Goal: Task Accomplishment & Management: Manage account settings

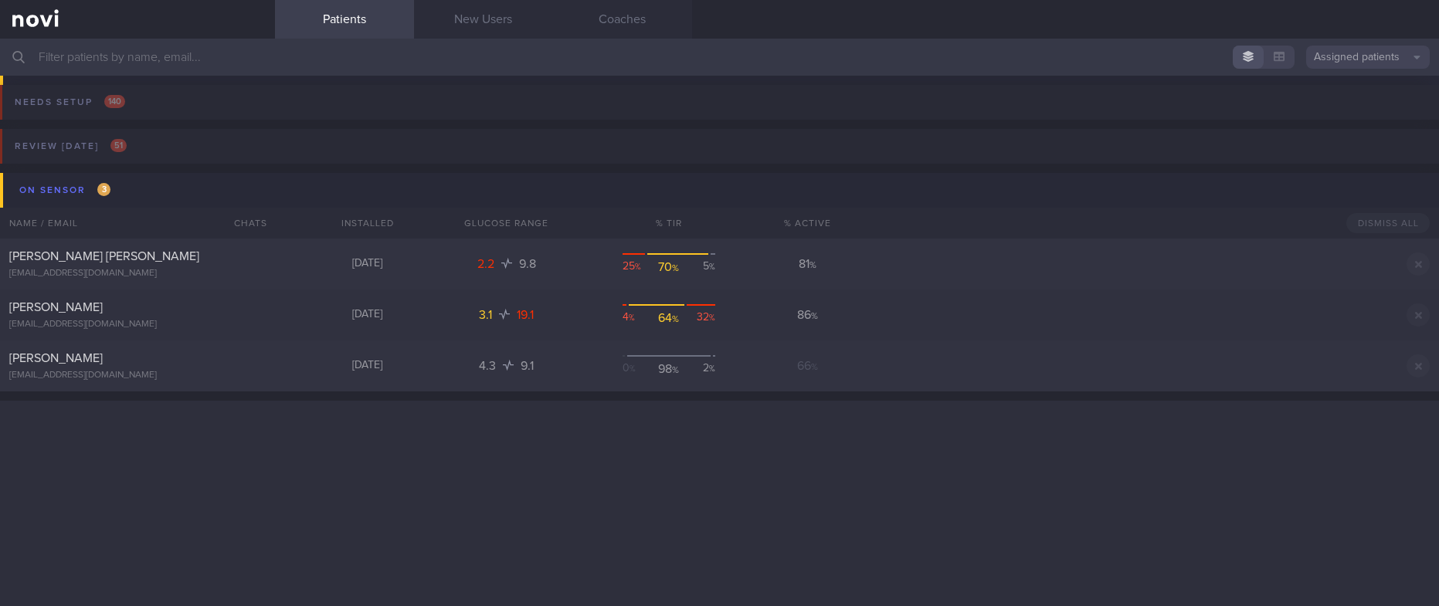
scroll to position [1854, 0]
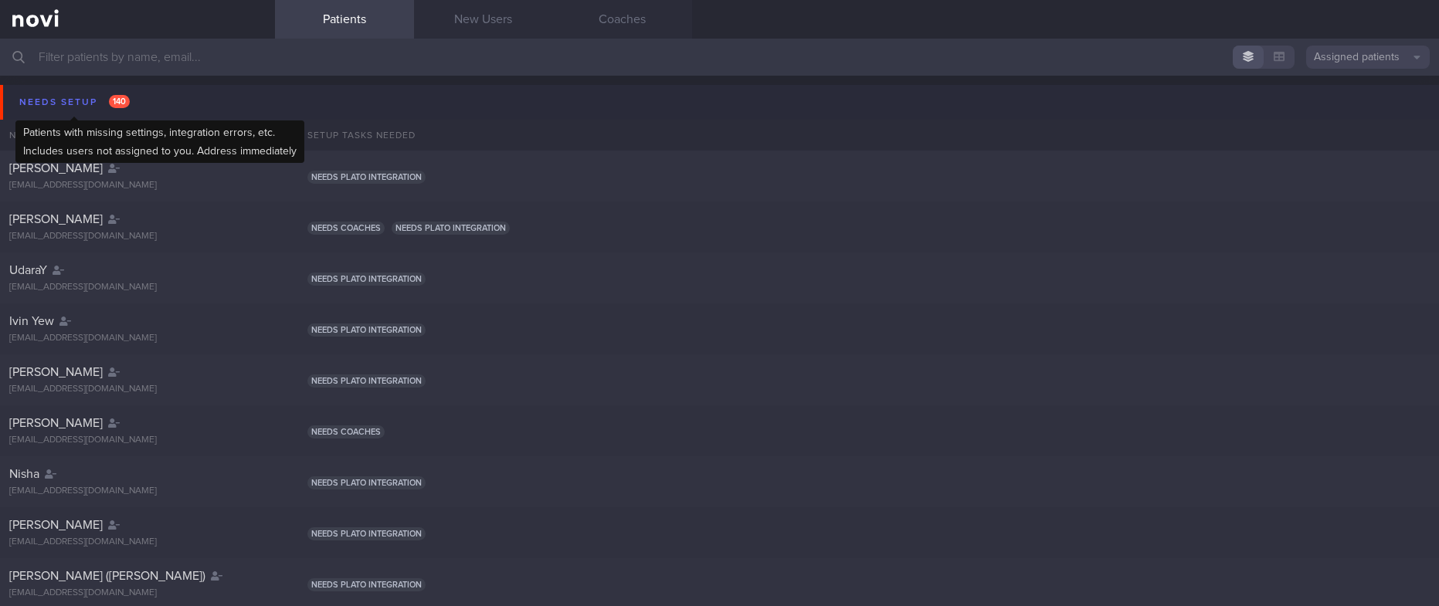
click at [107, 102] on div "Needs setup 140" at bounding box center [74, 102] width 118 height 21
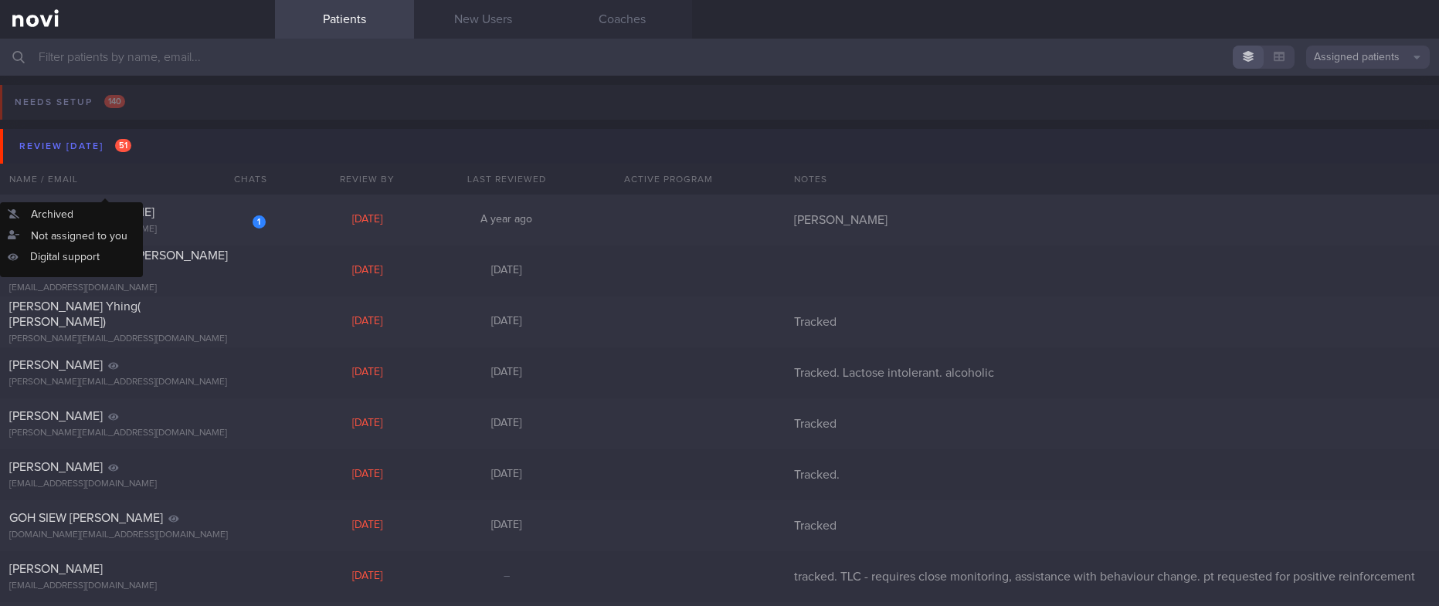
click at [157, 143] on button "Review [DATE] 51" at bounding box center [722, 146] width 1444 height 35
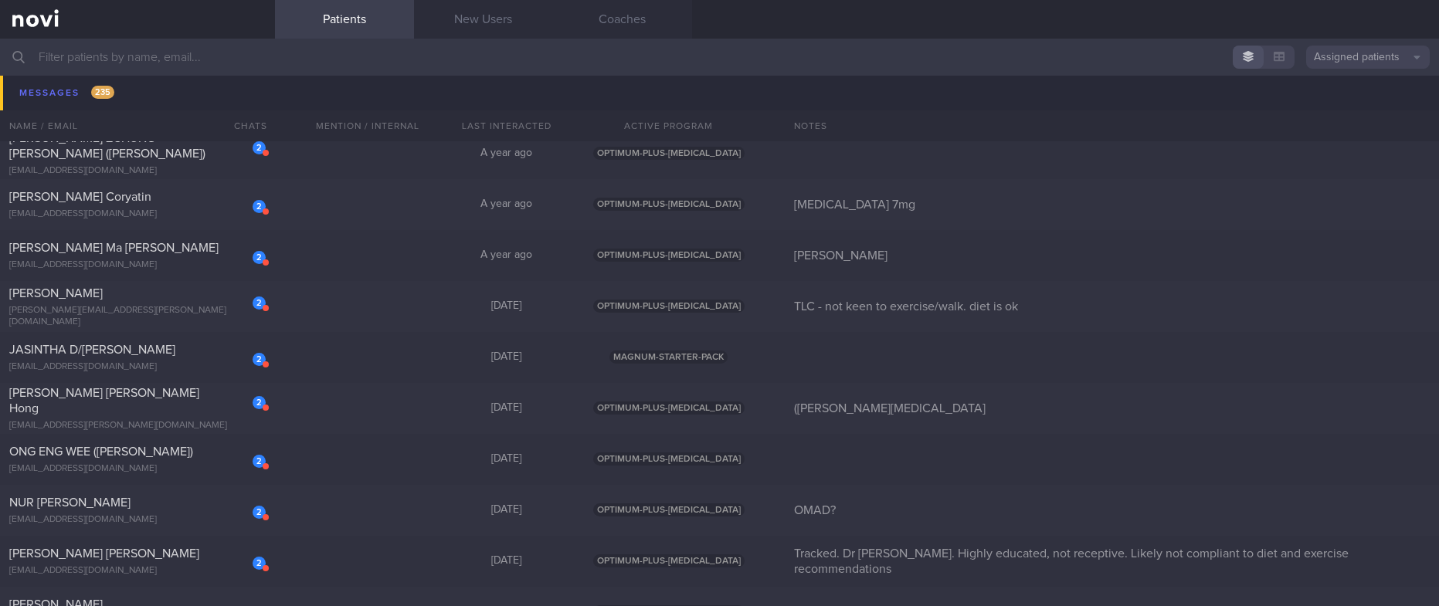
scroll to position [927, 0]
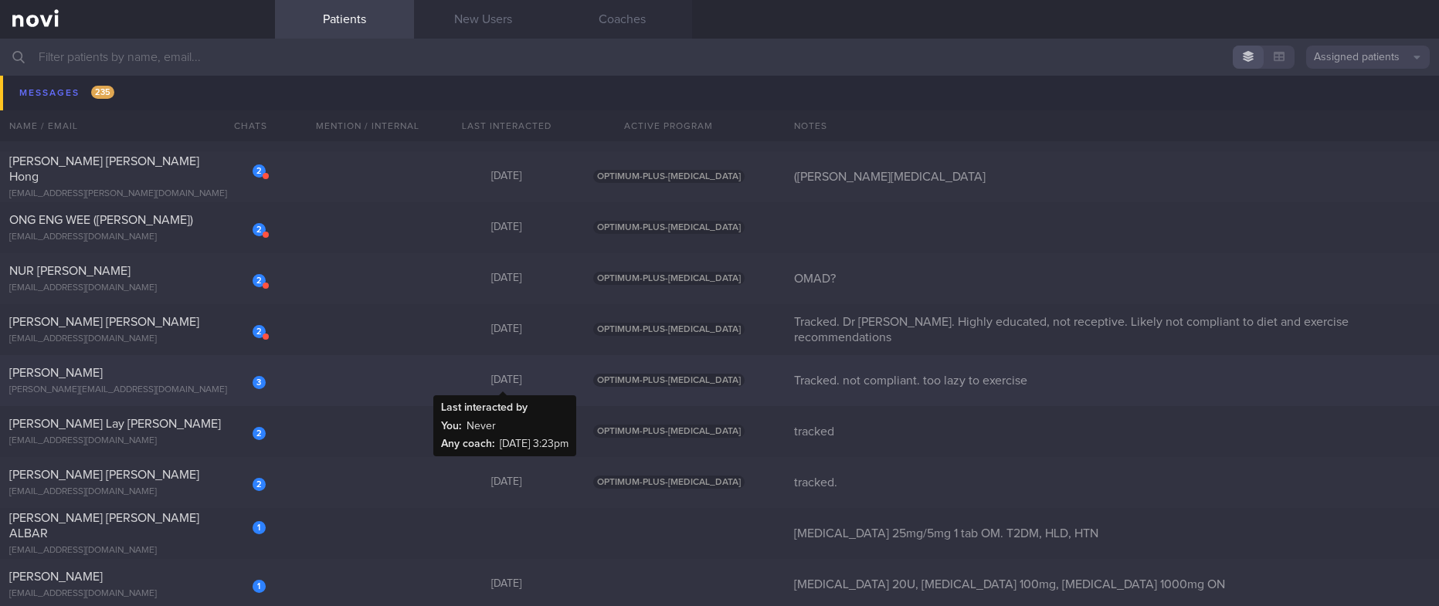
click at [437, 381] on div "[DATE]" at bounding box center [506, 381] width 139 height 14
select select "9"
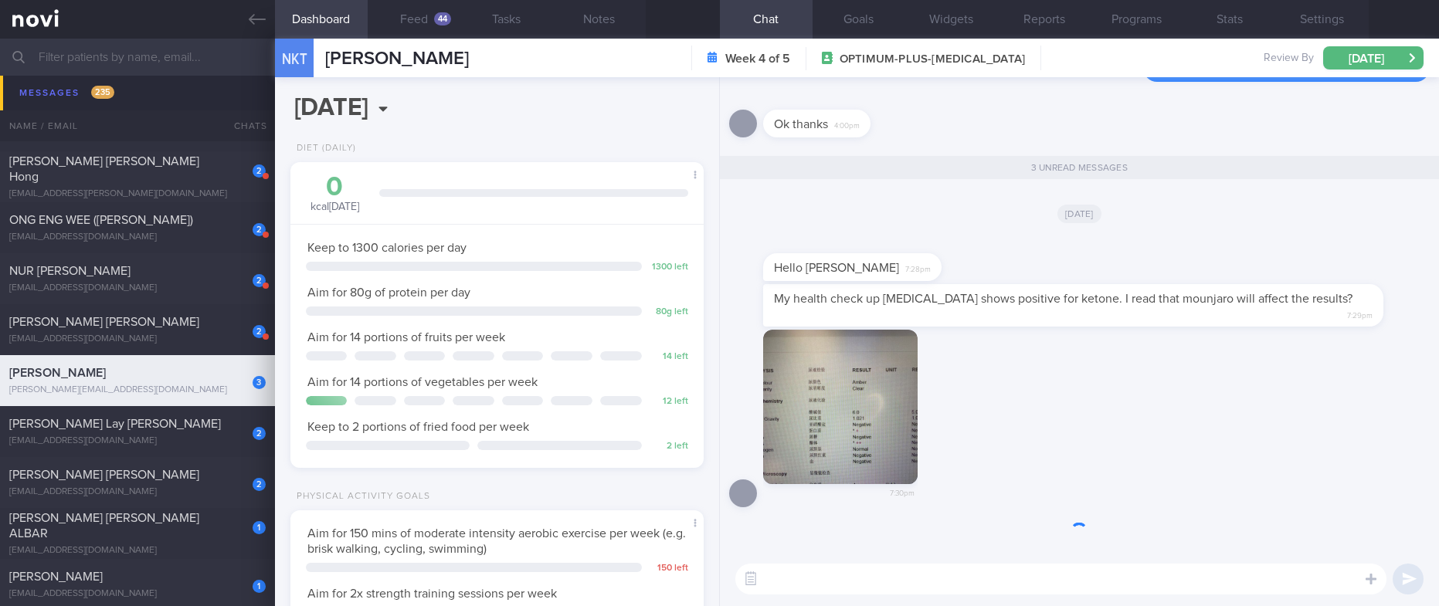
scroll to position [1, 0]
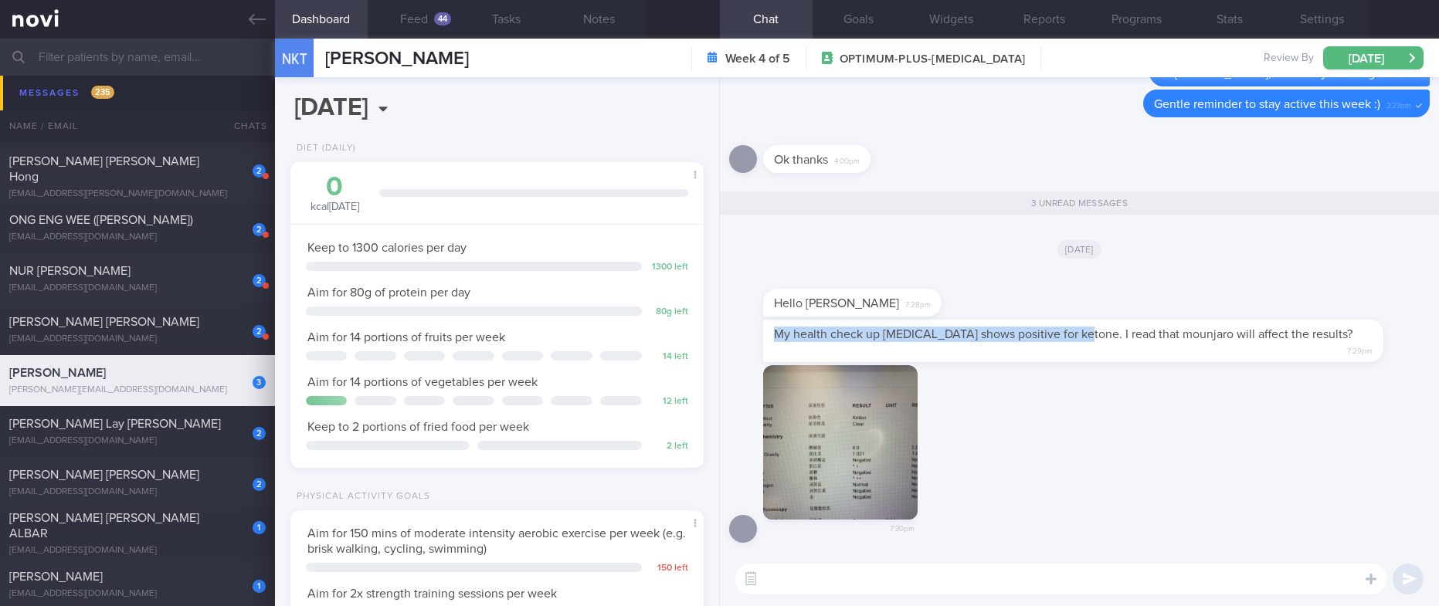
drag, startPoint x: 1071, startPoint y: 349, endPoint x: 775, endPoint y: 347, distance: 295.8
click at [775, 341] on span "My health check up [MEDICAL_DATA] shows positive for ketone. I read that mounja…" at bounding box center [1063, 334] width 579 height 12
click at [987, 341] on span "My health check up [MEDICAL_DATA] shows positive for ketone. I read that mounja…" at bounding box center [1063, 334] width 579 height 12
drag, startPoint x: 1072, startPoint y: 350, endPoint x: 877, endPoint y: 351, distance: 194.6
click at [877, 341] on span "My health check up [MEDICAL_DATA] shows positive for ketone. I read that mounja…" at bounding box center [1063, 334] width 579 height 12
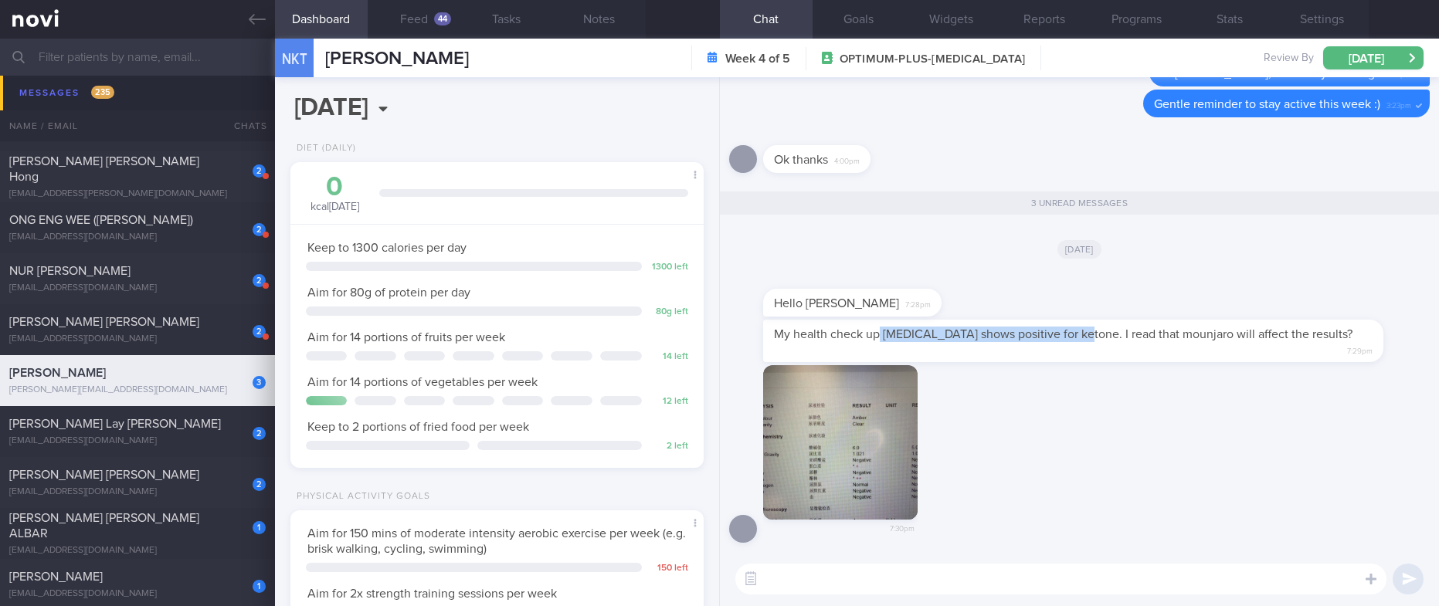
copy span "[MEDICAL_DATA] shows positive for ketone"
click at [613, 17] on button "Notes" at bounding box center [599, 19] width 93 height 39
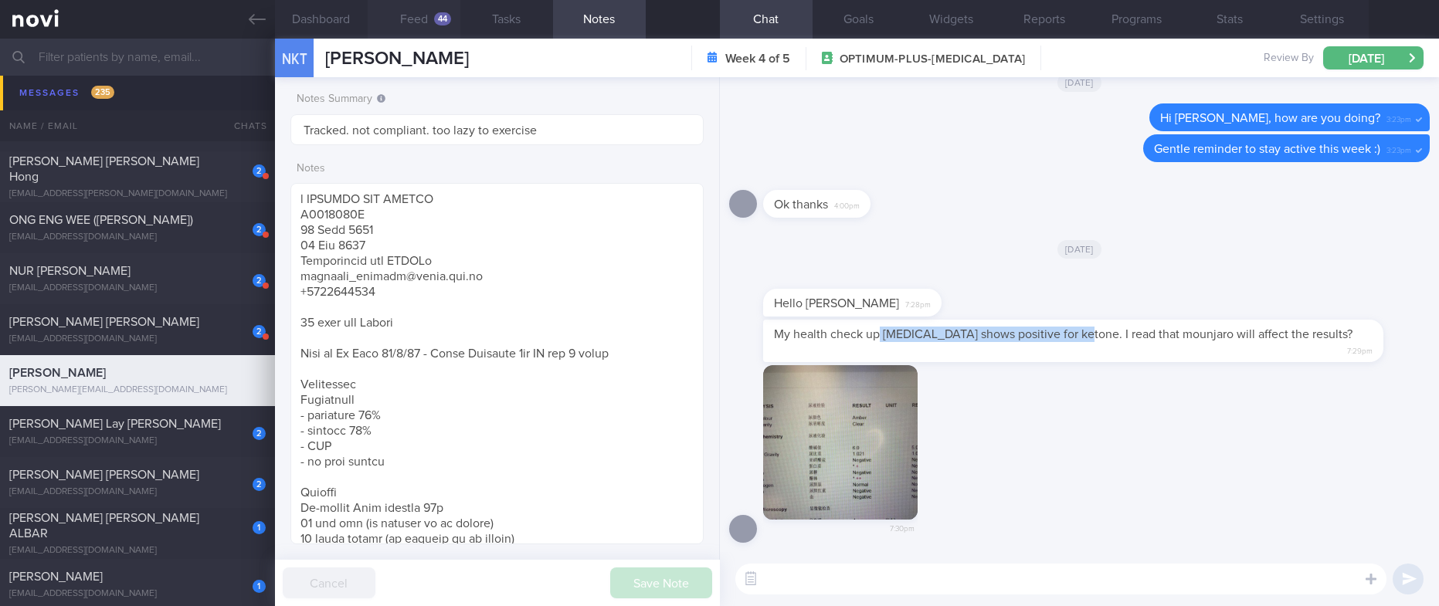
click at [431, 21] on button "Feed 44" at bounding box center [414, 19] width 93 height 39
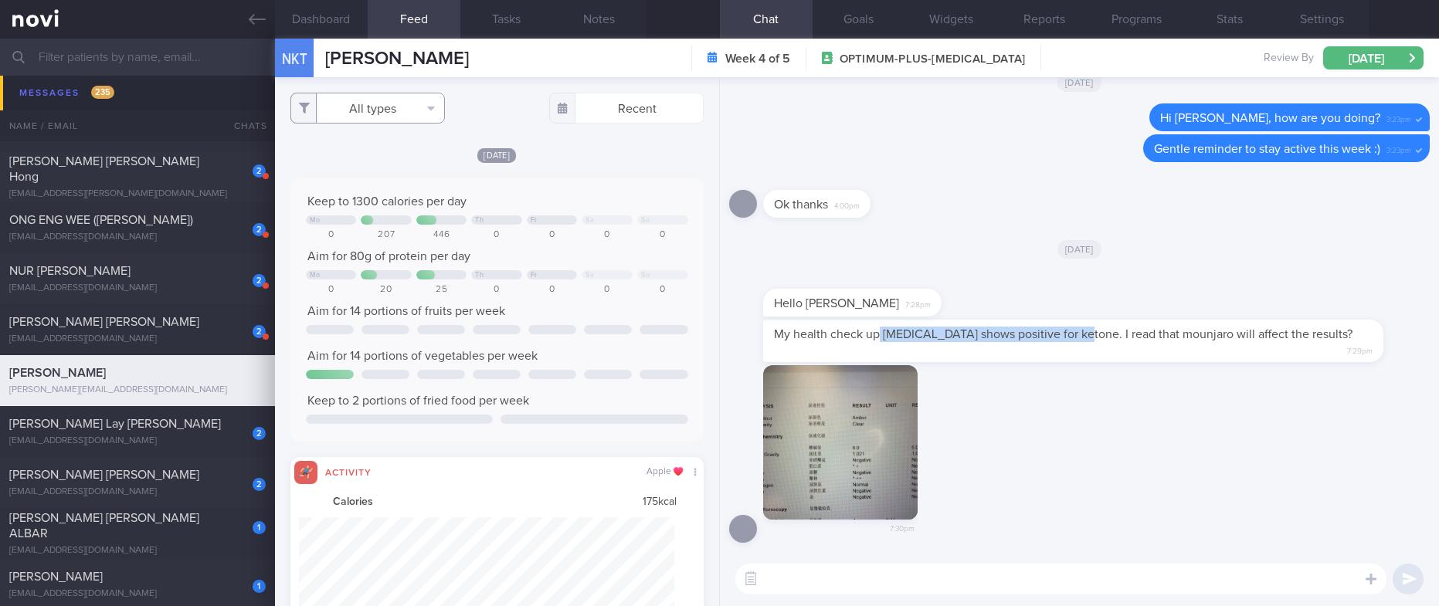
click at [400, 114] on button "All types" at bounding box center [367, 108] width 154 height 31
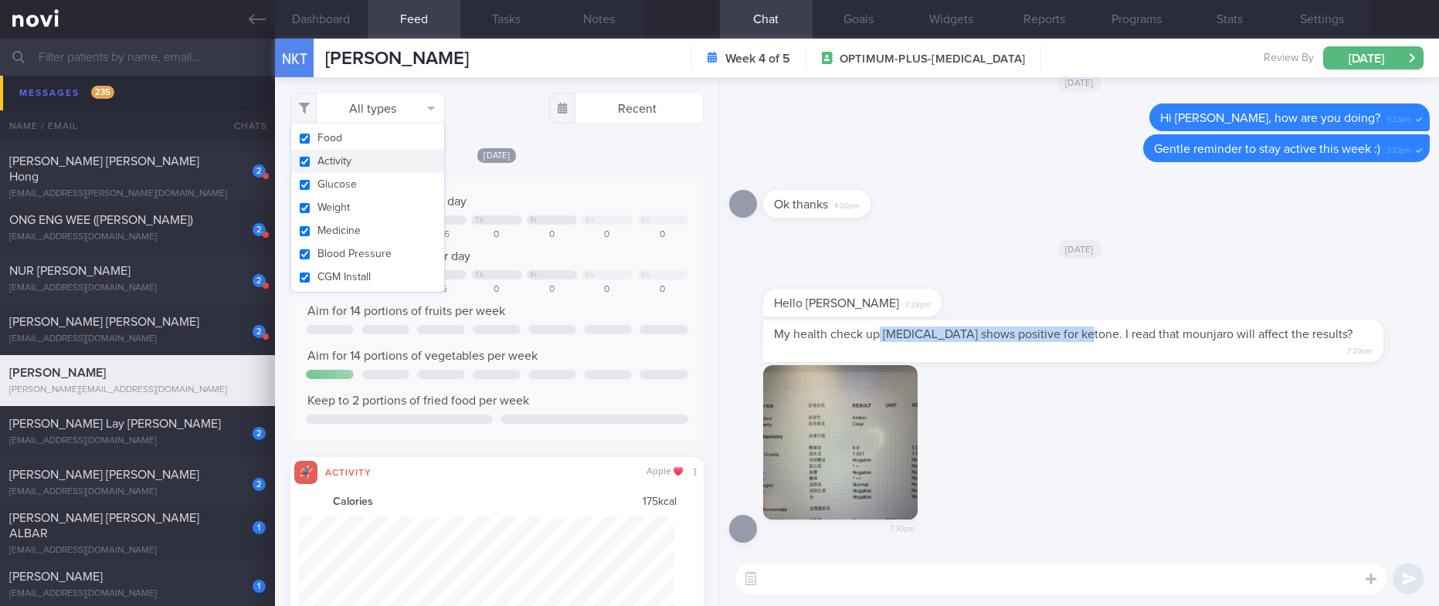
click at [368, 164] on button "Activity" at bounding box center [367, 161] width 153 height 23
checkbox input "false"
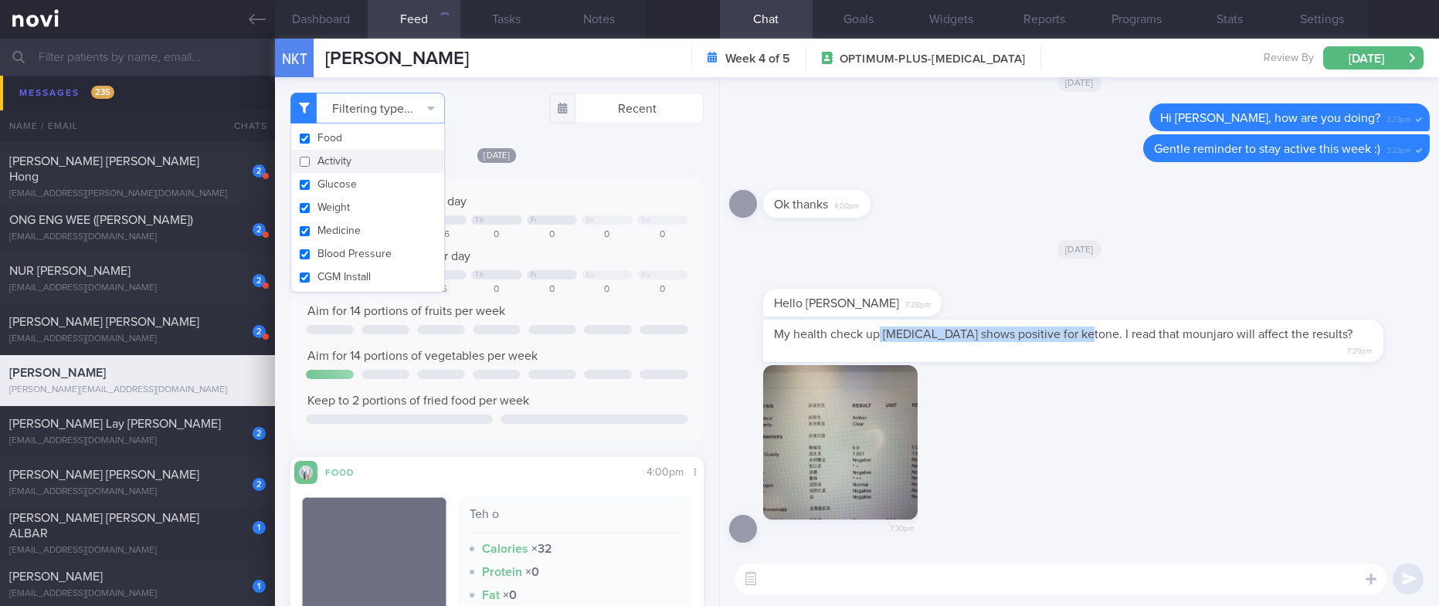
click at [570, 202] on div "Keep to 1300 calories per day" at bounding box center [497, 201] width 382 height 15
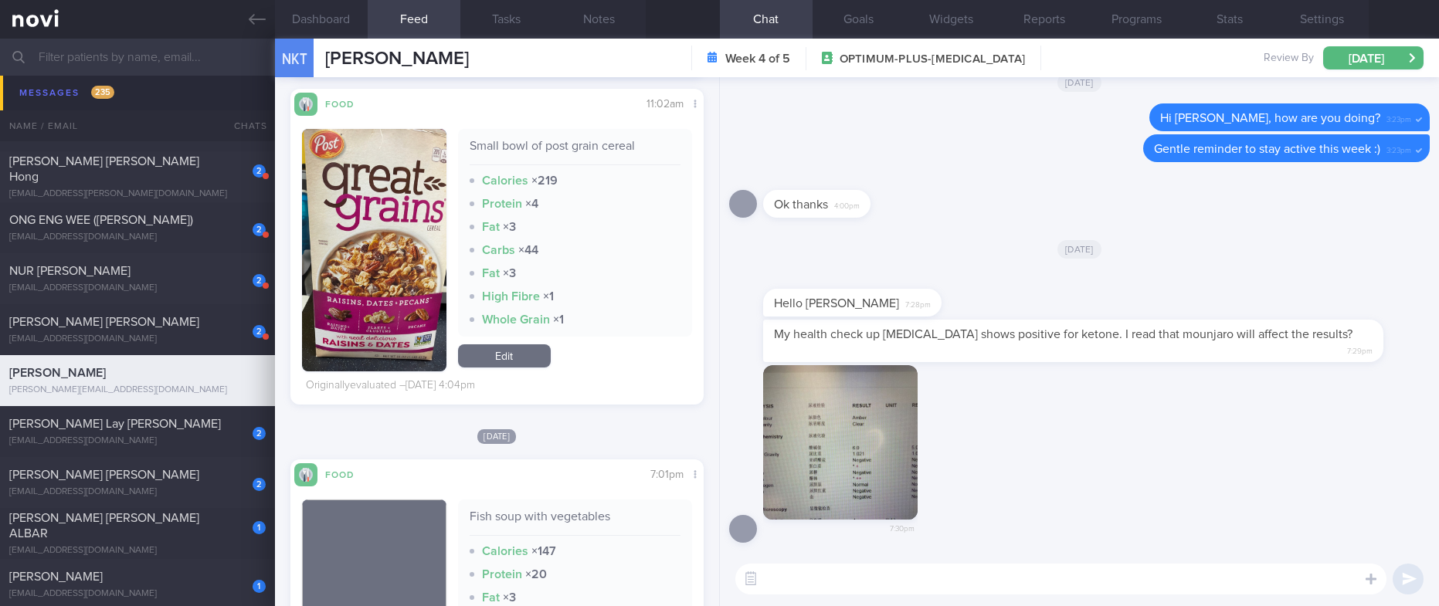
scroll to position [927, 0]
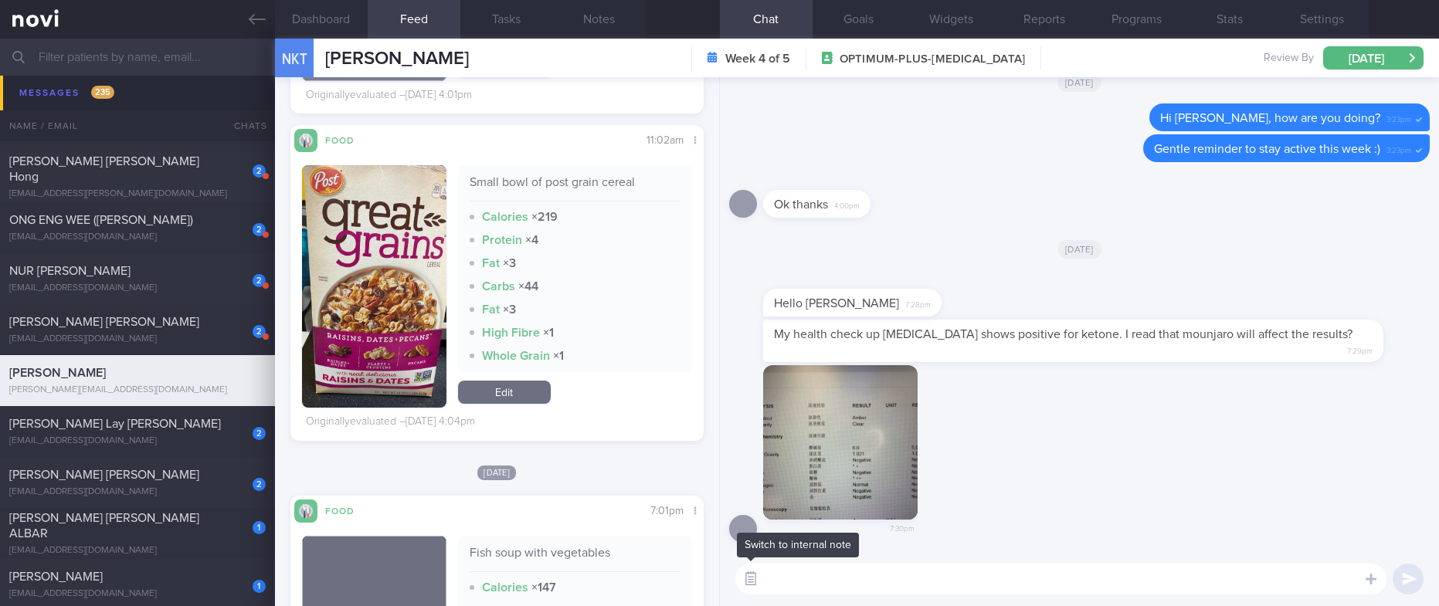
click at [747, 579] on button "button" at bounding box center [751, 579] width 28 height 28
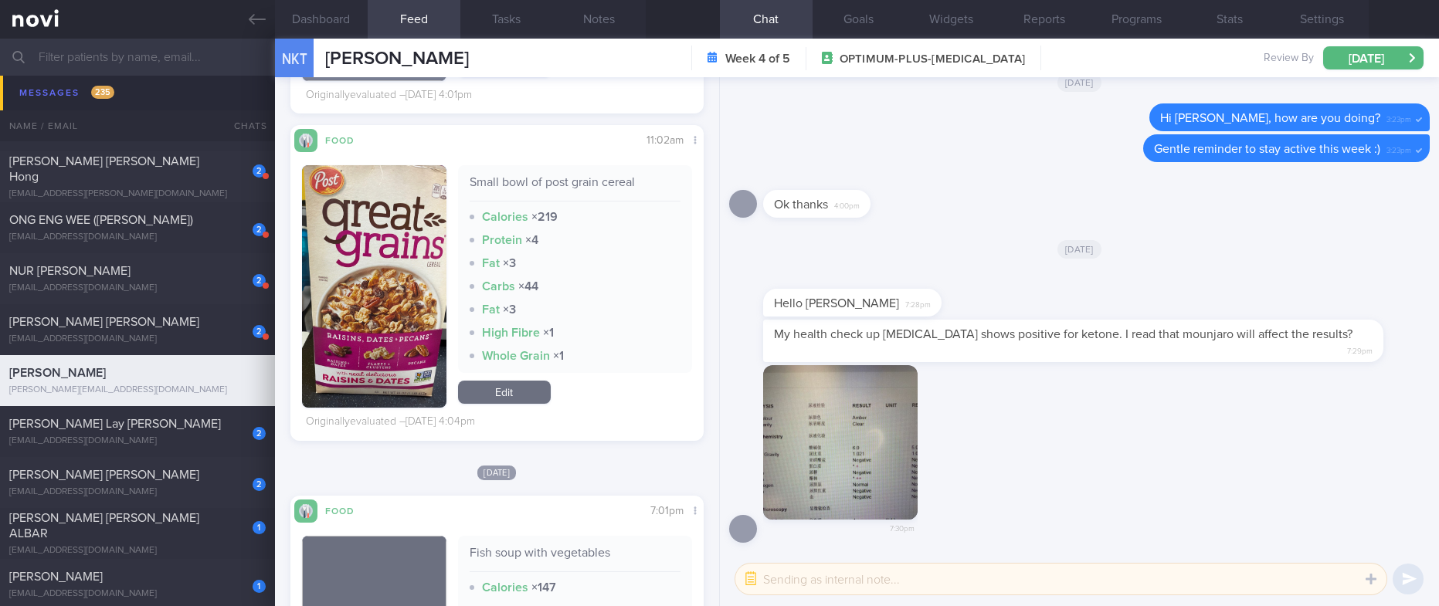
click at [834, 579] on textarea at bounding box center [1060, 579] width 651 height 31
type textarea "Hi Dr @[PERSON_NAME]"
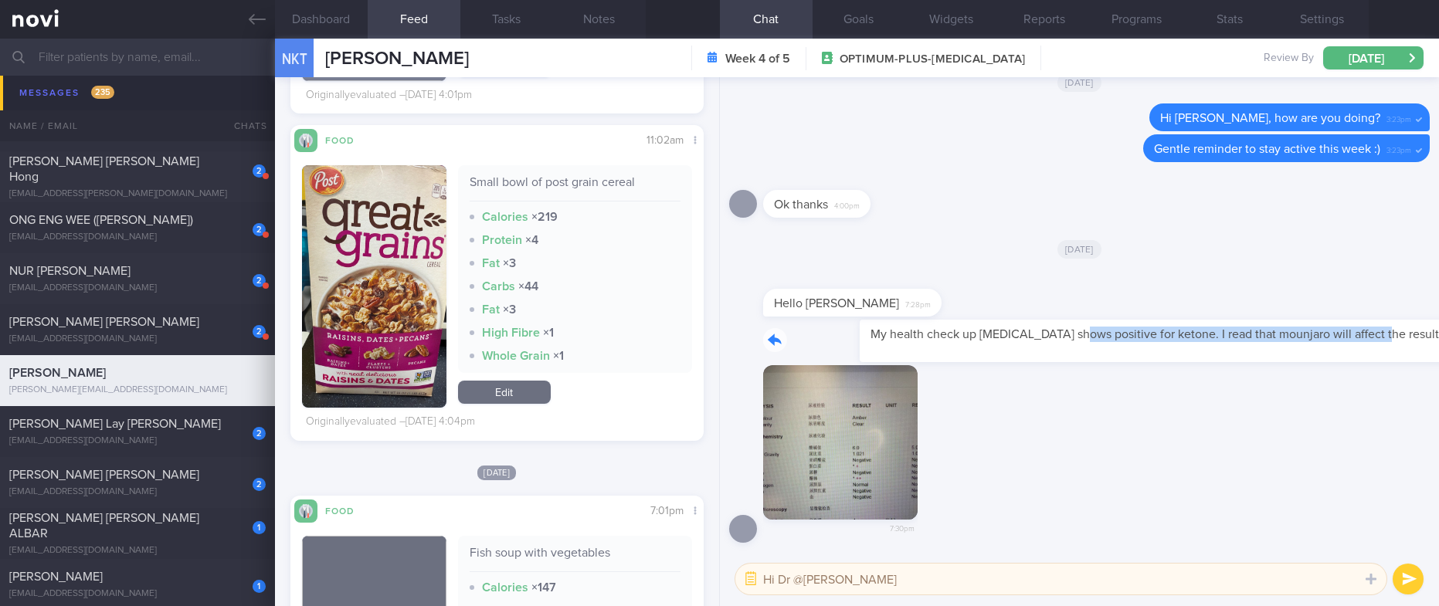
drag, startPoint x: 973, startPoint y: 336, endPoint x: 1271, endPoint y: 355, distance: 297.9
click at [1271, 355] on div "My health check up [MEDICAL_DATA] shows positive for ketone. I read that mounja…" at bounding box center [1096, 341] width 667 height 42
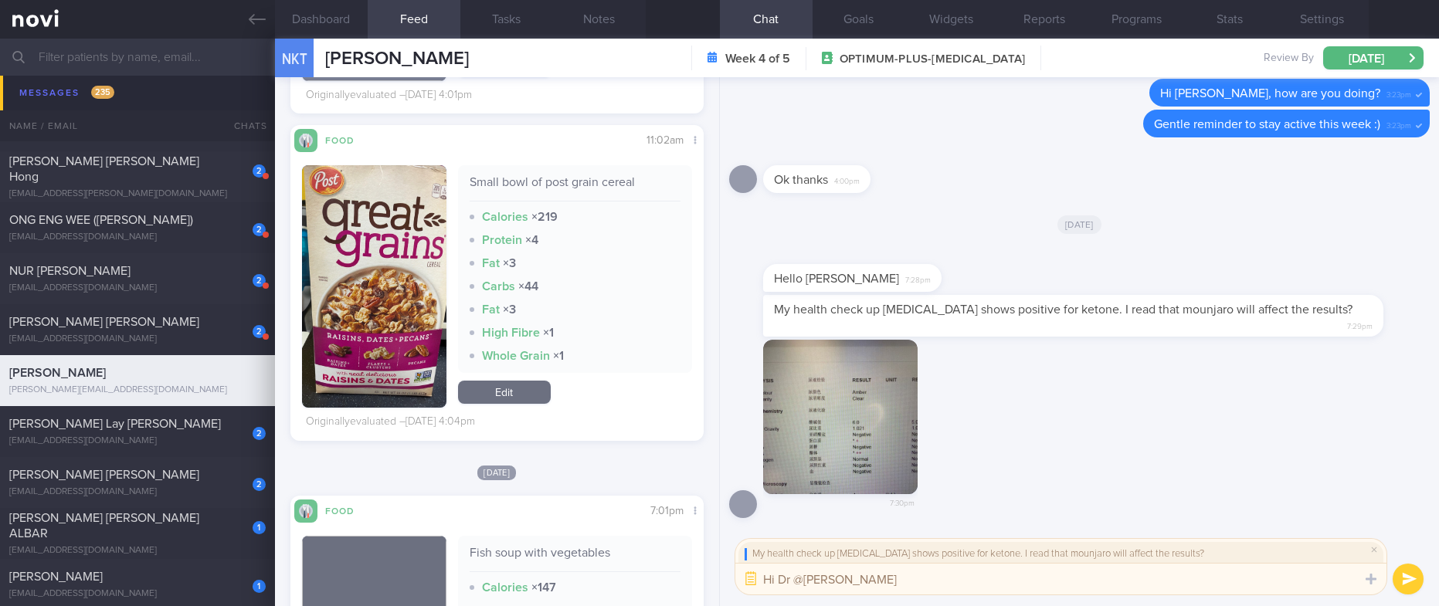
click at [1407, 567] on button "submit" at bounding box center [1408, 579] width 31 height 31
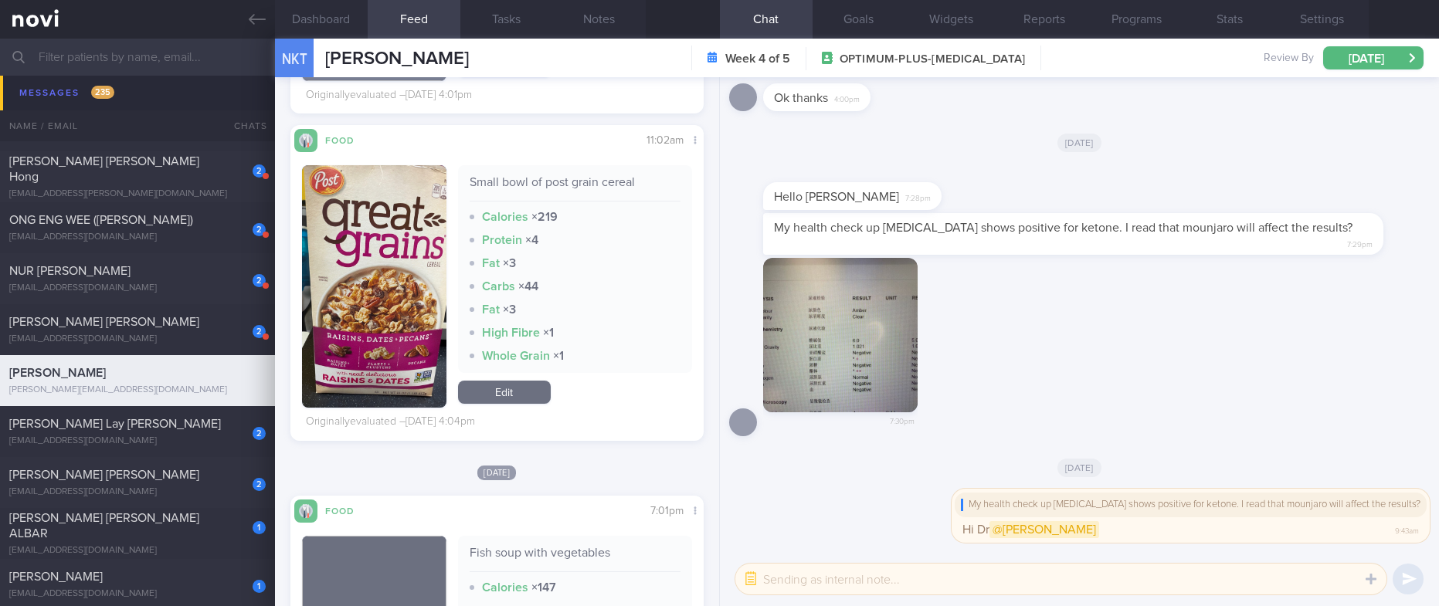
click at [847, 367] on button "button" at bounding box center [840, 335] width 154 height 154
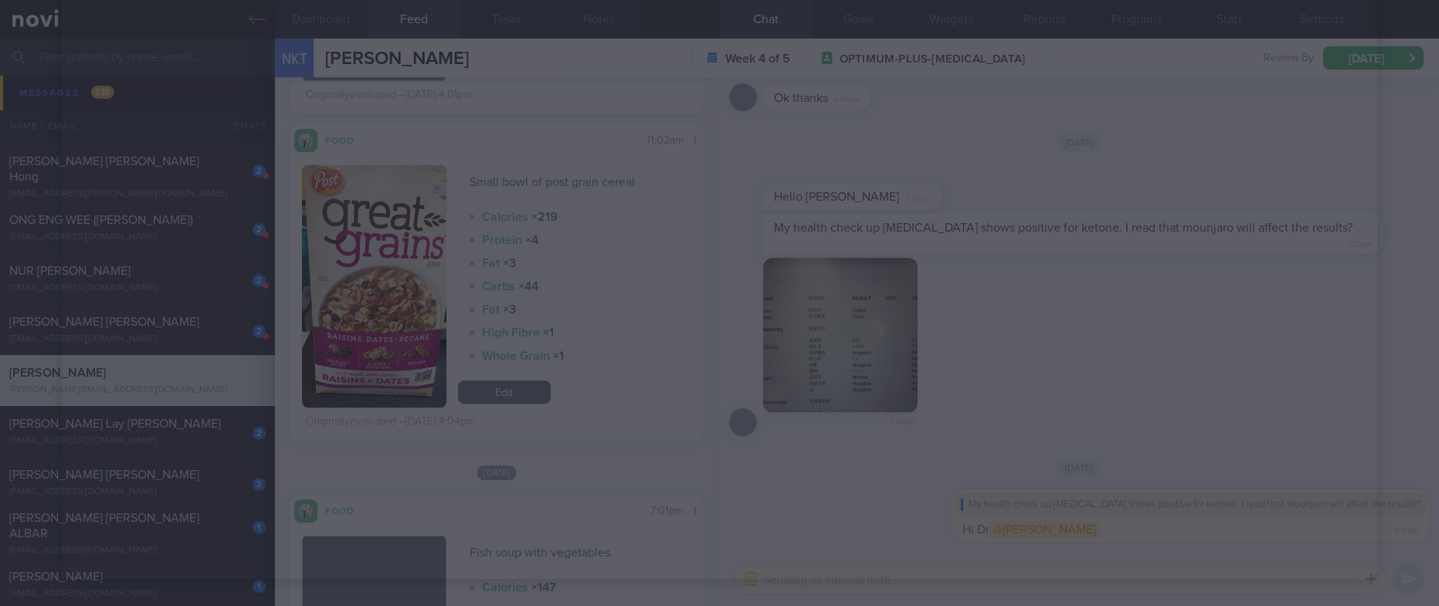
scroll to position [490, 0]
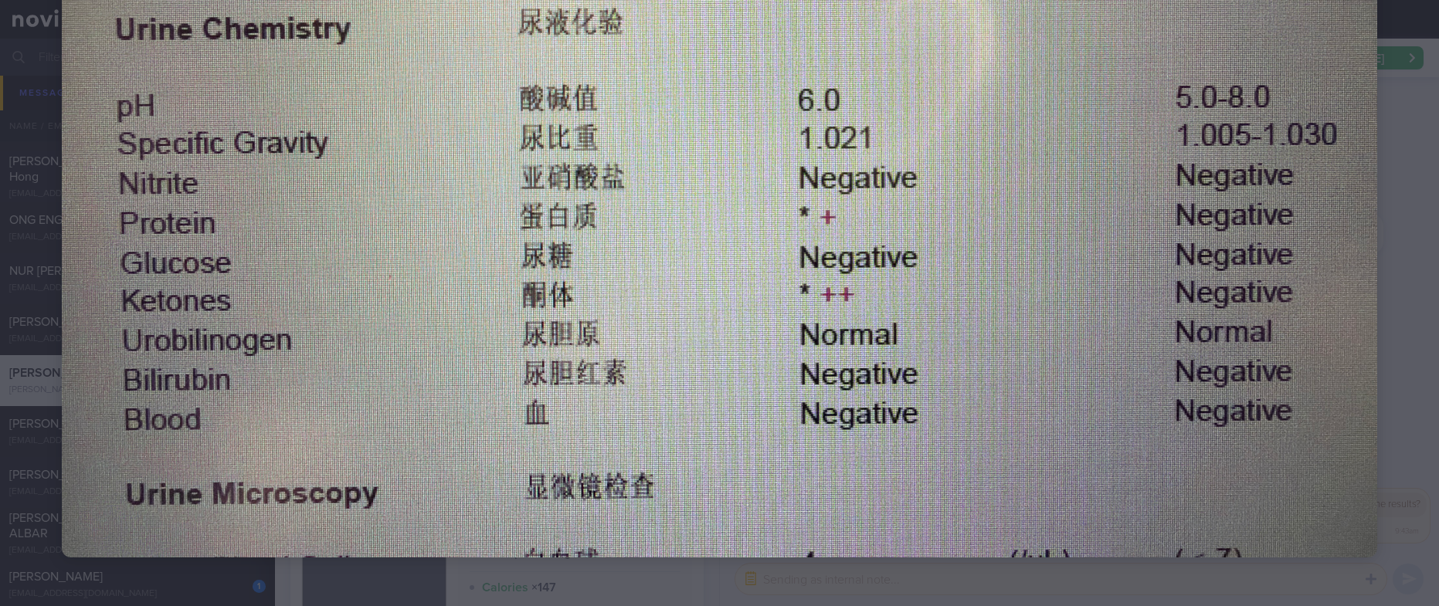
click at [1381, 253] on div at bounding box center [719, 65] width 1439 height 1110
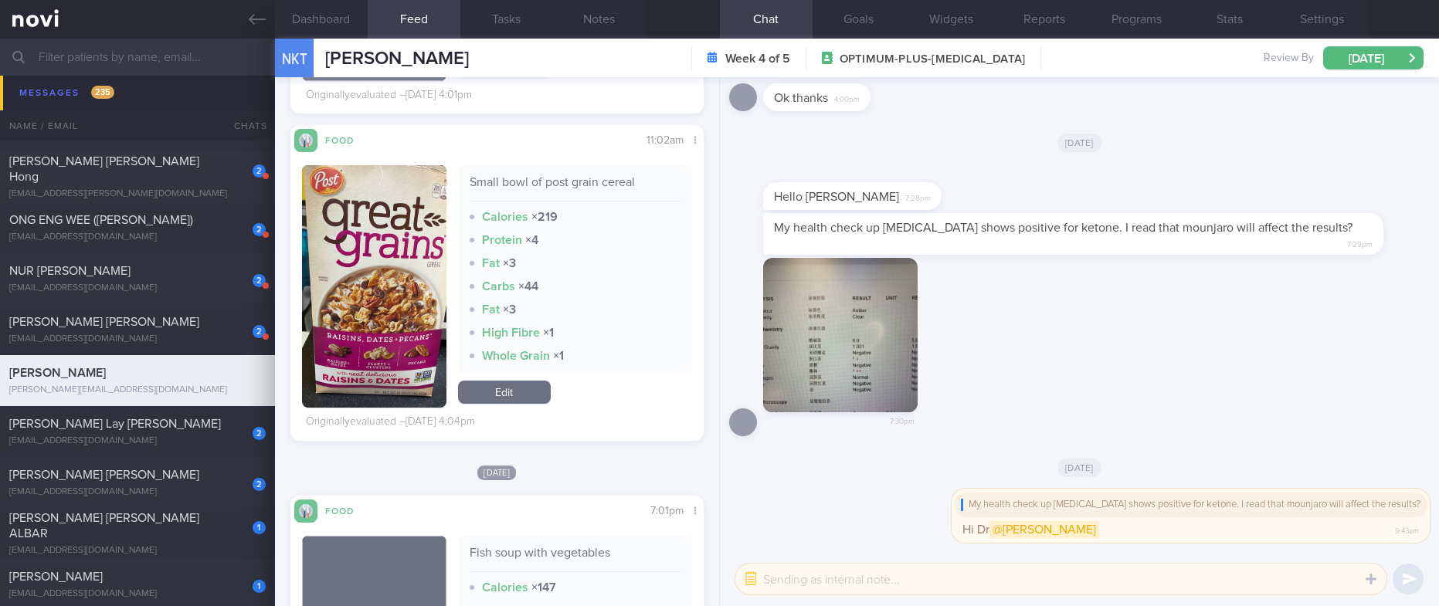
click at [828, 292] on button "button" at bounding box center [840, 335] width 154 height 154
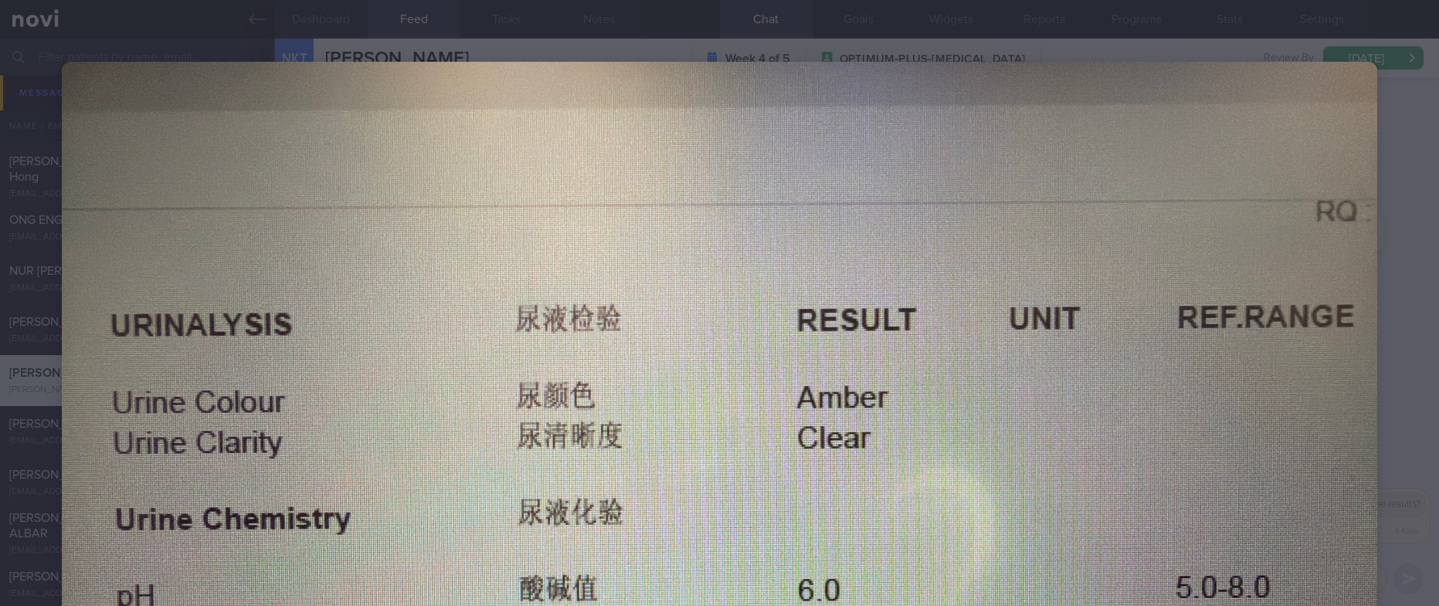
click at [1378, 273] on div at bounding box center [719, 555] width 1439 height 1110
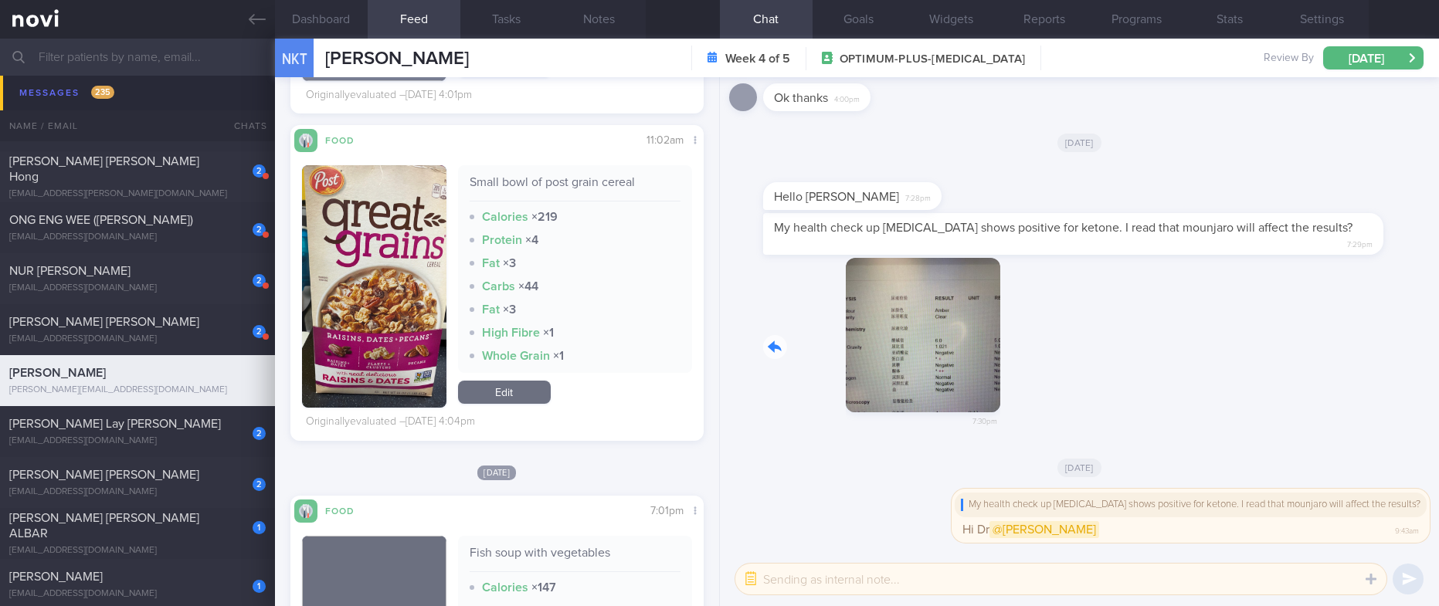
drag, startPoint x: 828, startPoint y: 326, endPoint x: 1055, endPoint y: 326, distance: 227.1
click at [1055, 326] on div "7:30pm" at bounding box center [1079, 352] width 701 height 188
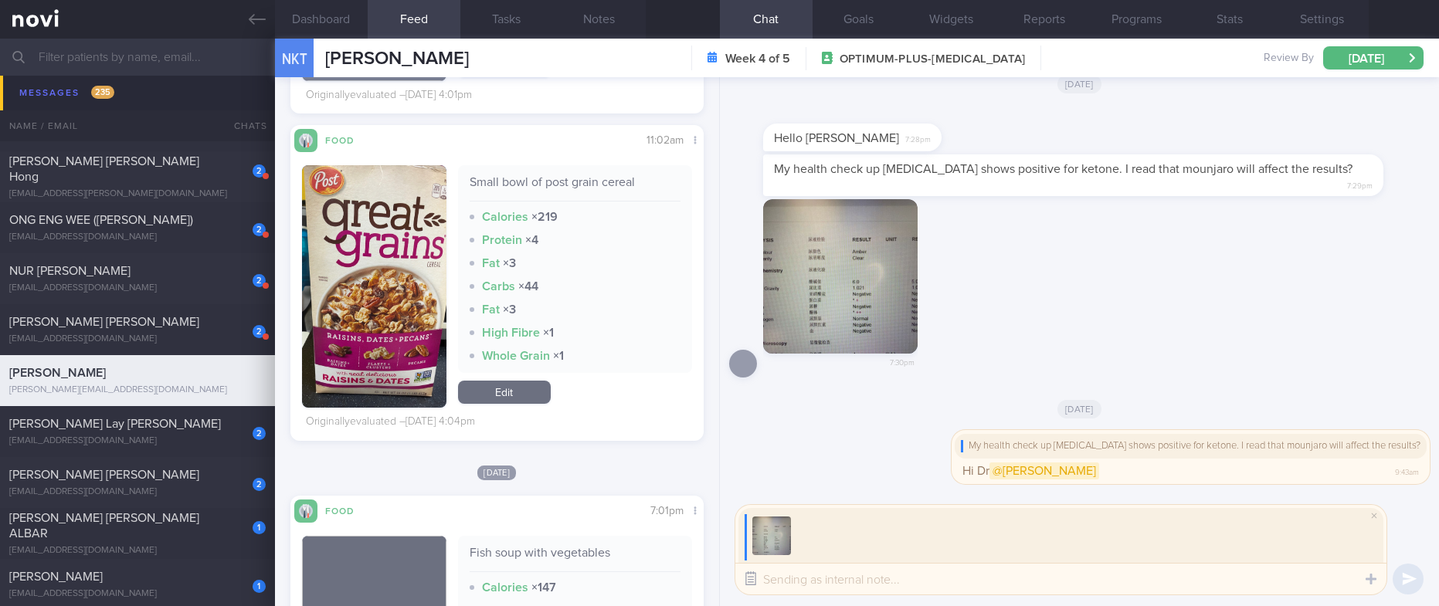
click at [760, 585] on button "button" at bounding box center [751, 579] width 28 height 28
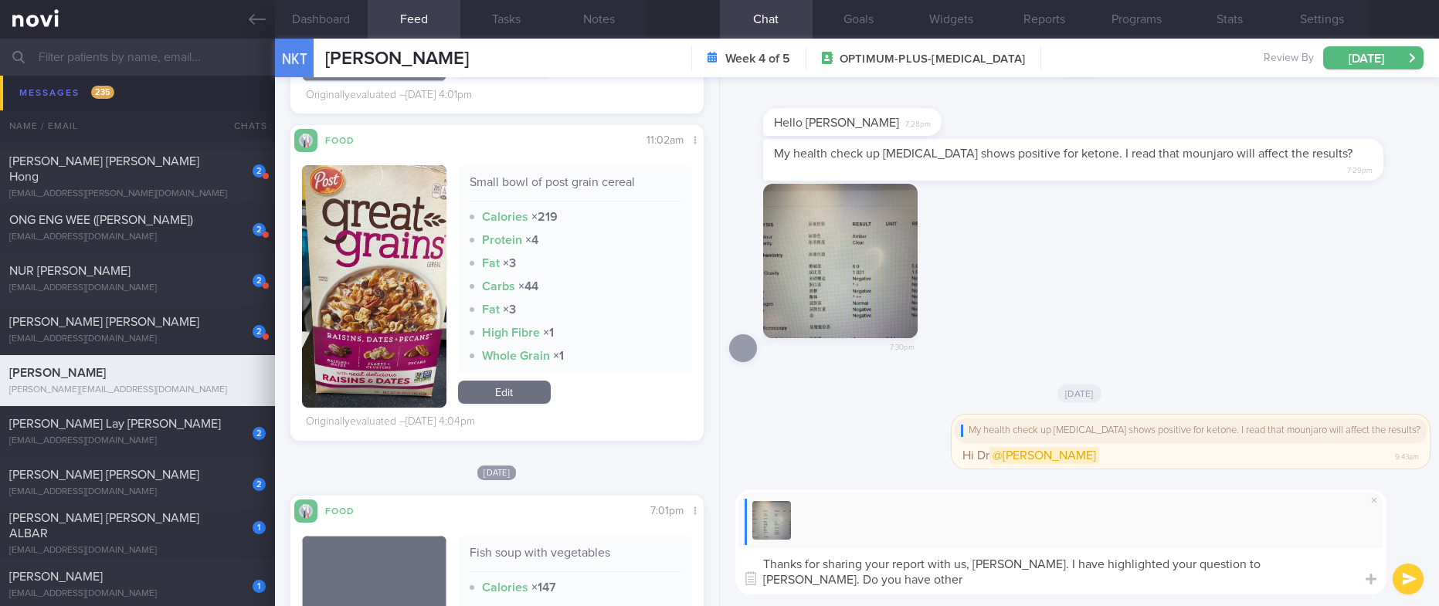
scroll to position [0, 0]
type textarea "Thanks for sharing your report with us, [PERSON_NAME]. I have highlighted your …"
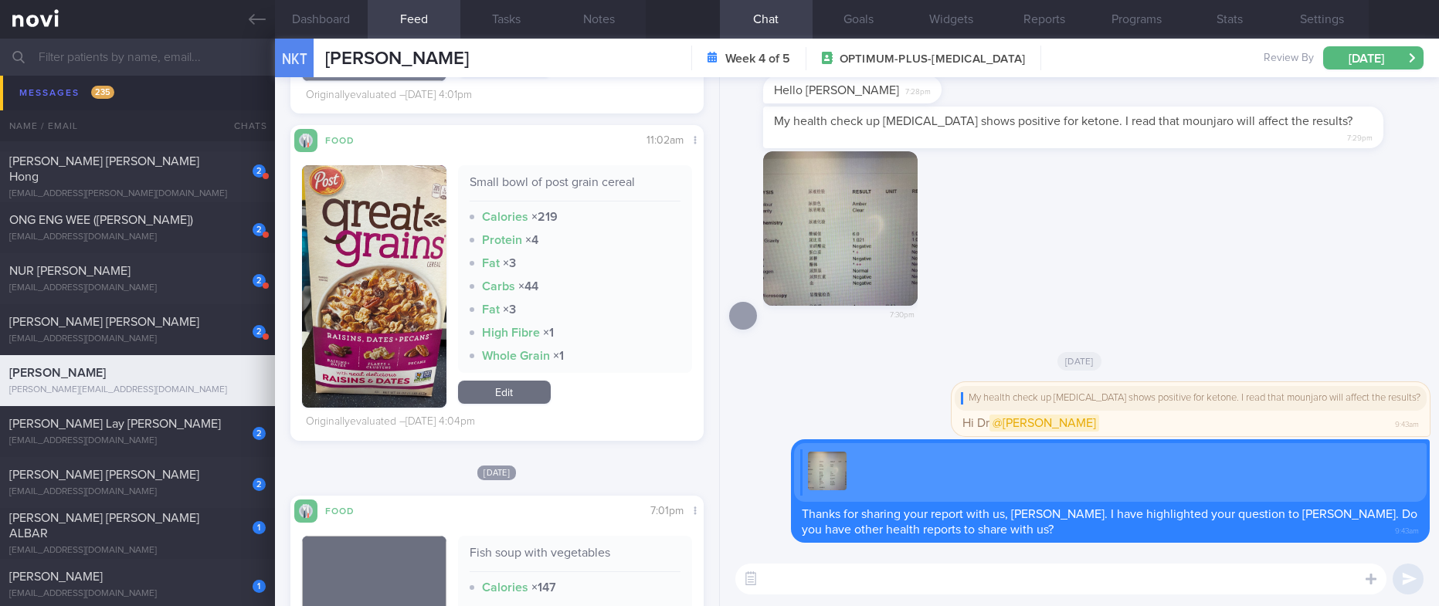
click at [1230, 232] on div "7:30pm" at bounding box center [1079, 245] width 701 height 188
click at [155, 430] on div "[PERSON_NAME] Lay [PERSON_NAME]" at bounding box center [135, 423] width 253 height 15
type input "tracked"
type textarea "MDD [MEDICAL_DATA] Subcm GB [MEDICAL_DATA] [MEDICAL_DATA] 100mg OM sedentary Yo…"
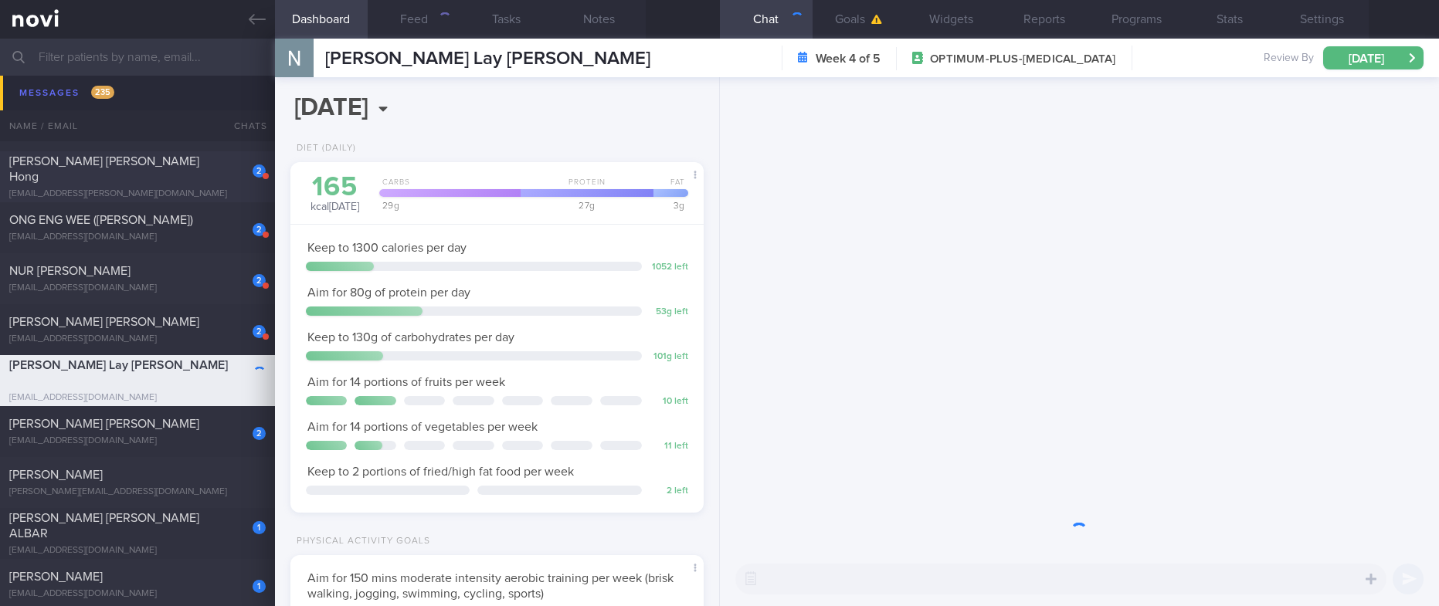
scroll to position [206, 367]
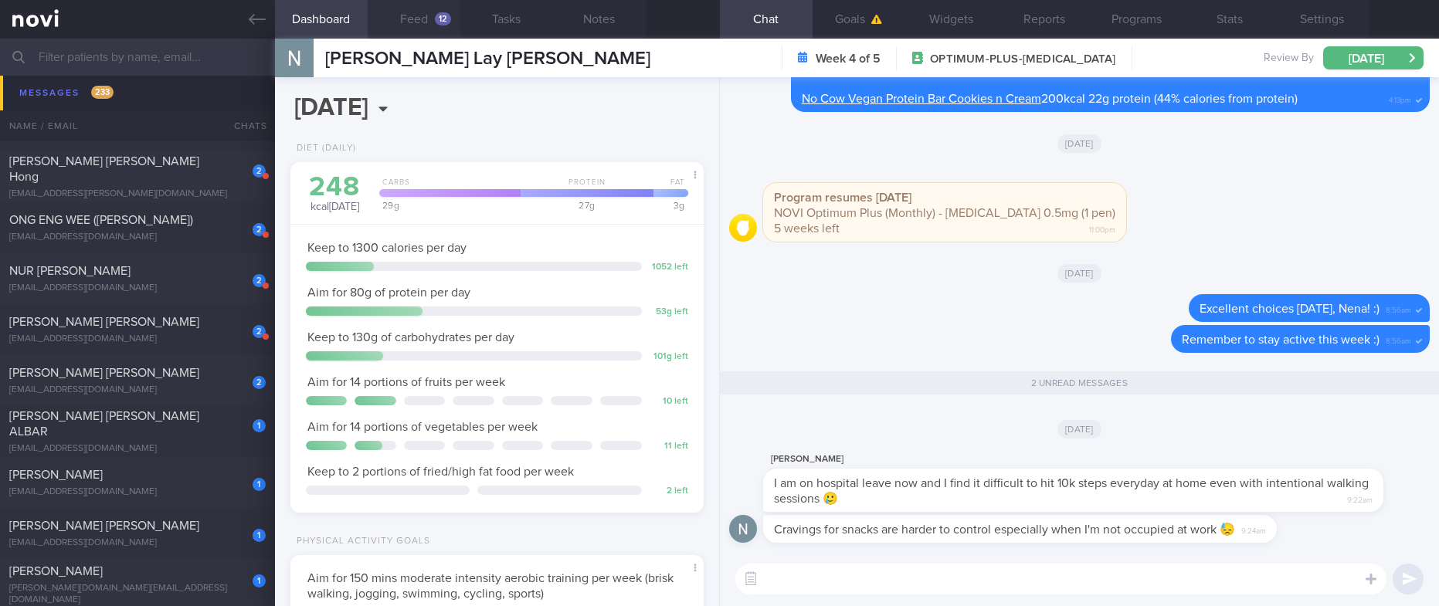
click at [428, 29] on button "Feed 12" at bounding box center [414, 19] width 93 height 39
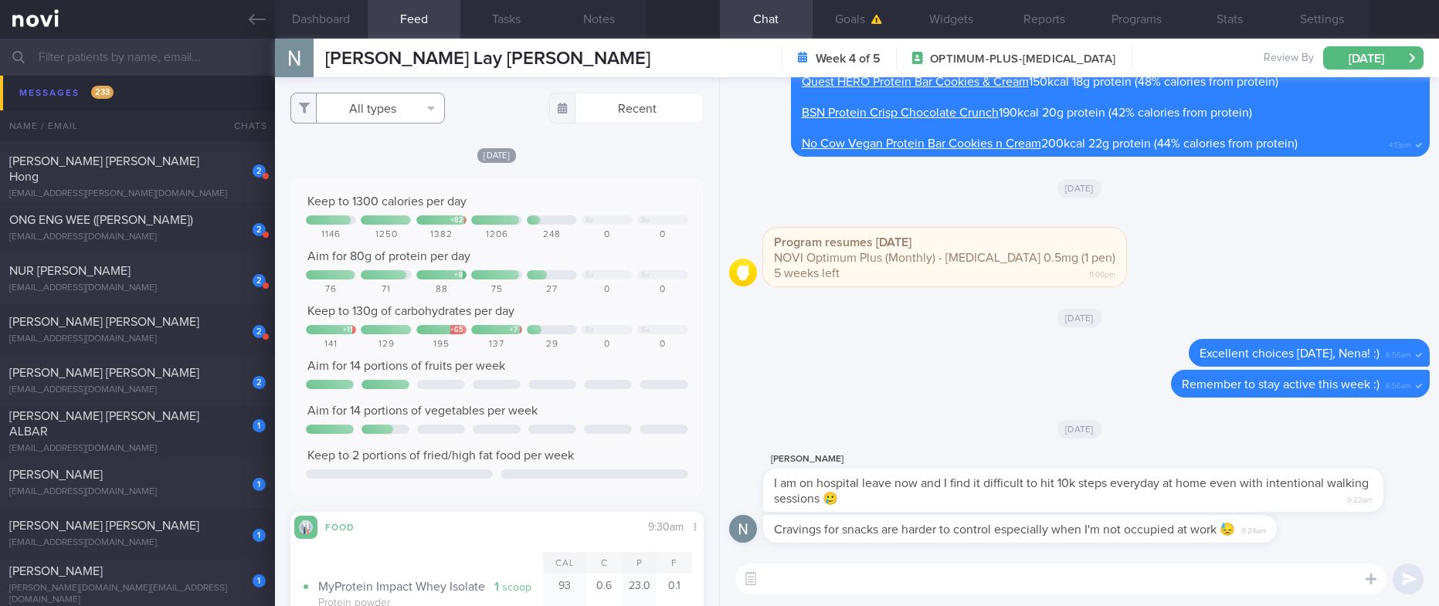
click at [414, 101] on button "All types" at bounding box center [367, 108] width 154 height 31
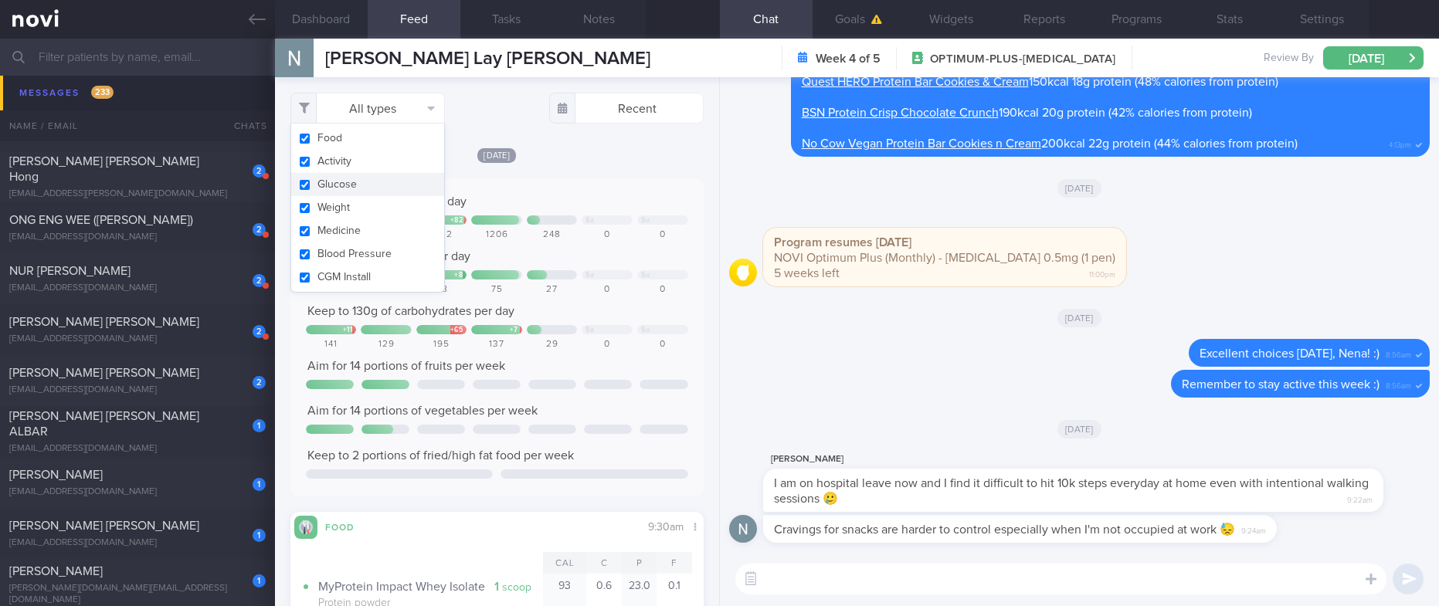
click at [363, 158] on button "Activity" at bounding box center [367, 161] width 153 height 23
checkbox input "false"
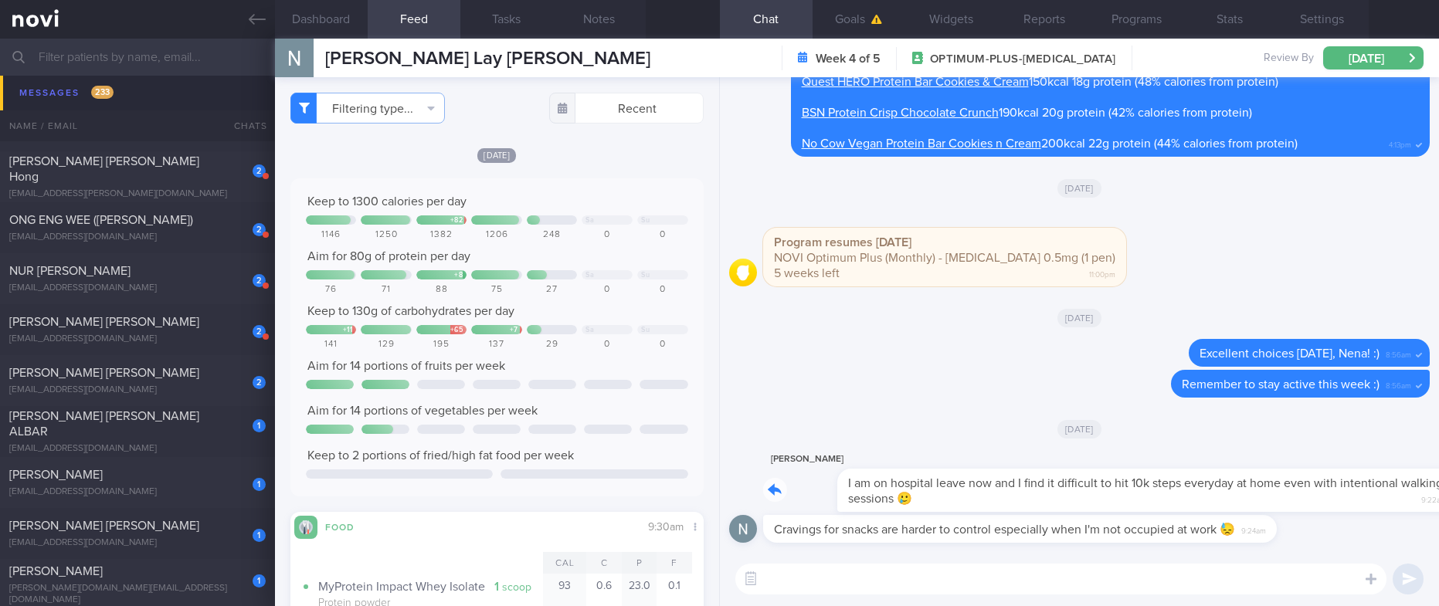
drag, startPoint x: 947, startPoint y: 495, endPoint x: 1132, endPoint y: 490, distance: 185.5
click at [1132, 490] on div "[PERSON_NAME] I am on hospital leave now and I find it difficult to hit 10k ste…" at bounding box center [1096, 481] width 667 height 62
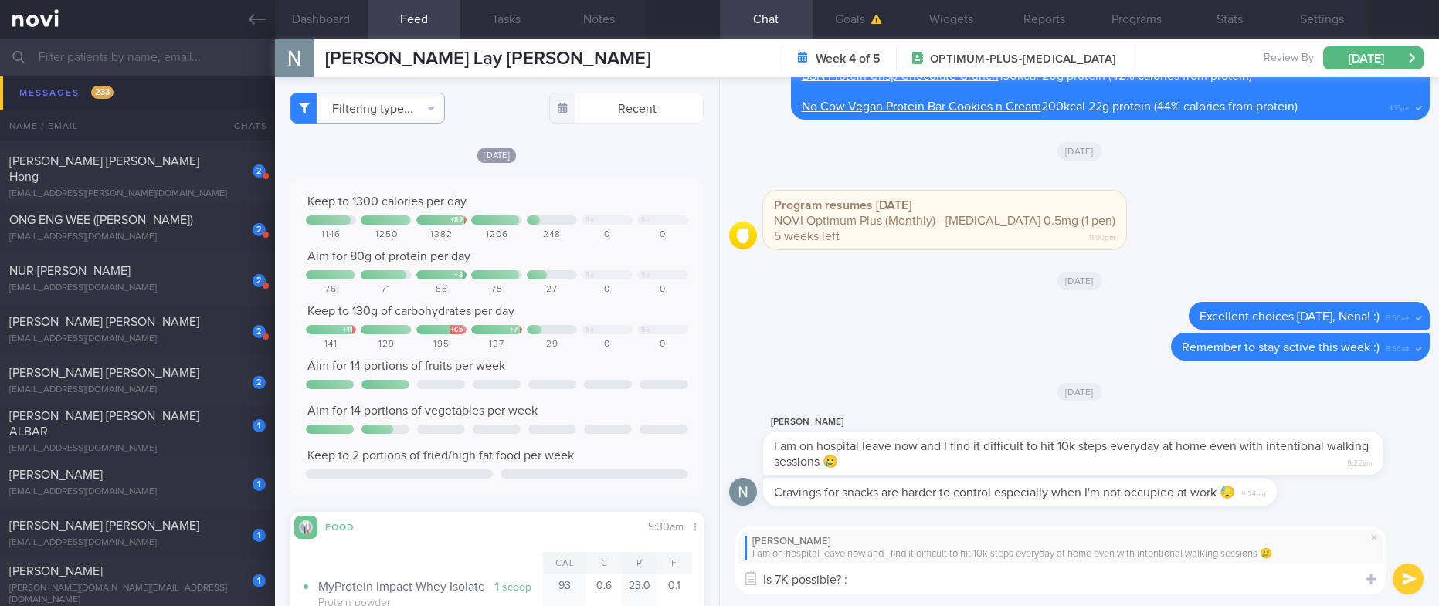
type textarea "Is 7K possible? :)"
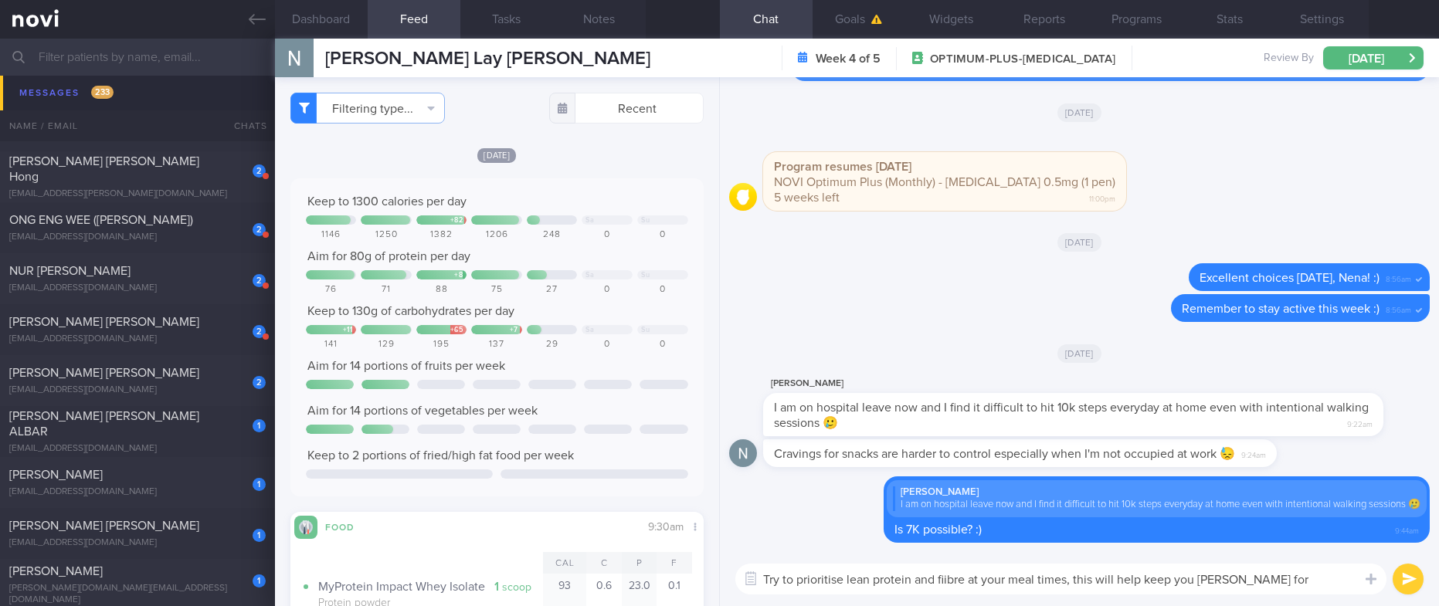
type textarea "Try to prioritise lean protein and fiibre at your meal times, this will help ke…"
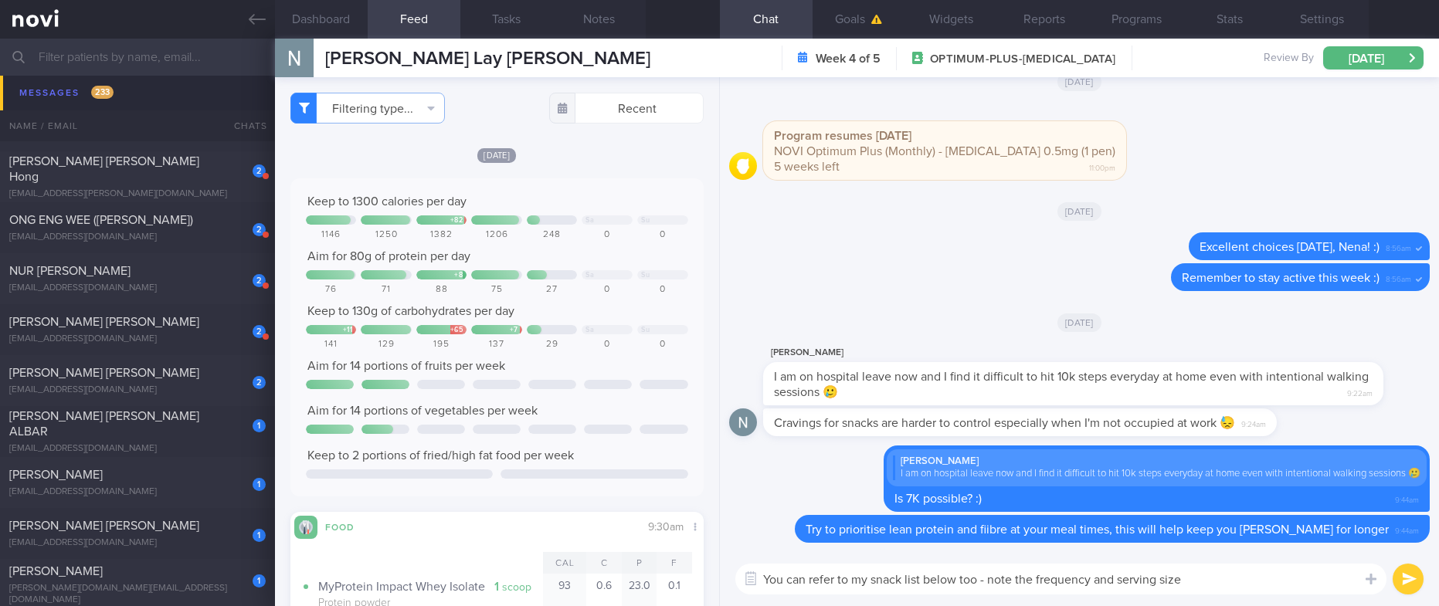
type textarea "You can refer to my snack list below too - note the frequency and serving sizes"
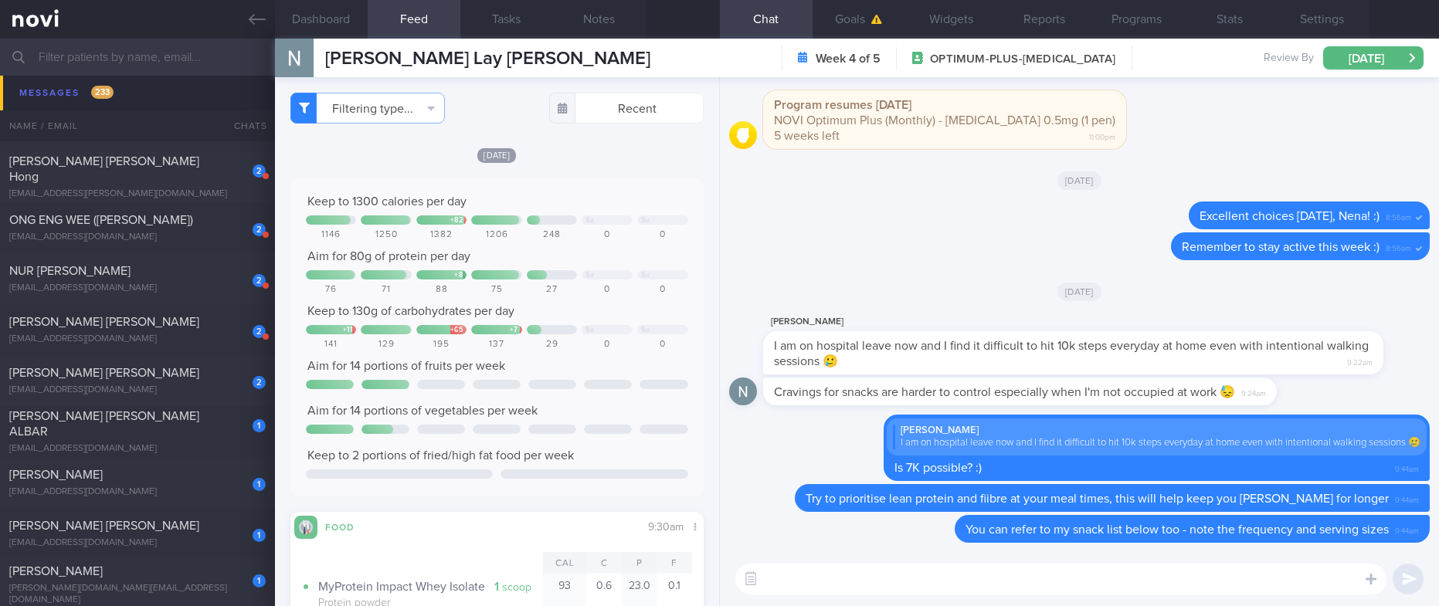
click at [1007, 590] on textarea at bounding box center [1060, 579] width 651 height 31
paste textarea "*<100kcal Snack - 1-2x/day maximum* 180g apple - 100kcal, 25g C 165g pear - 100…"
type textarea "*<100kcal Snack - 1-2x/day maximum* 180g apple - 100kcal, 25g C 165g pear - 100…"
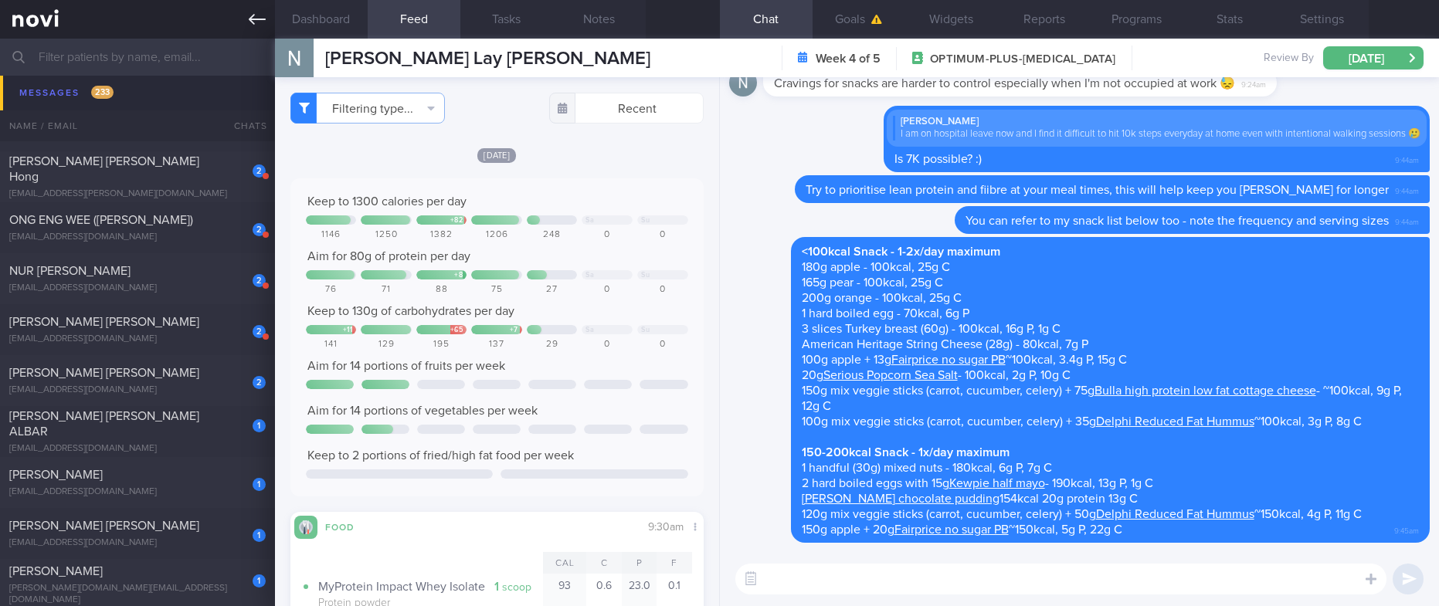
click at [249, 22] on icon at bounding box center [257, 19] width 17 height 17
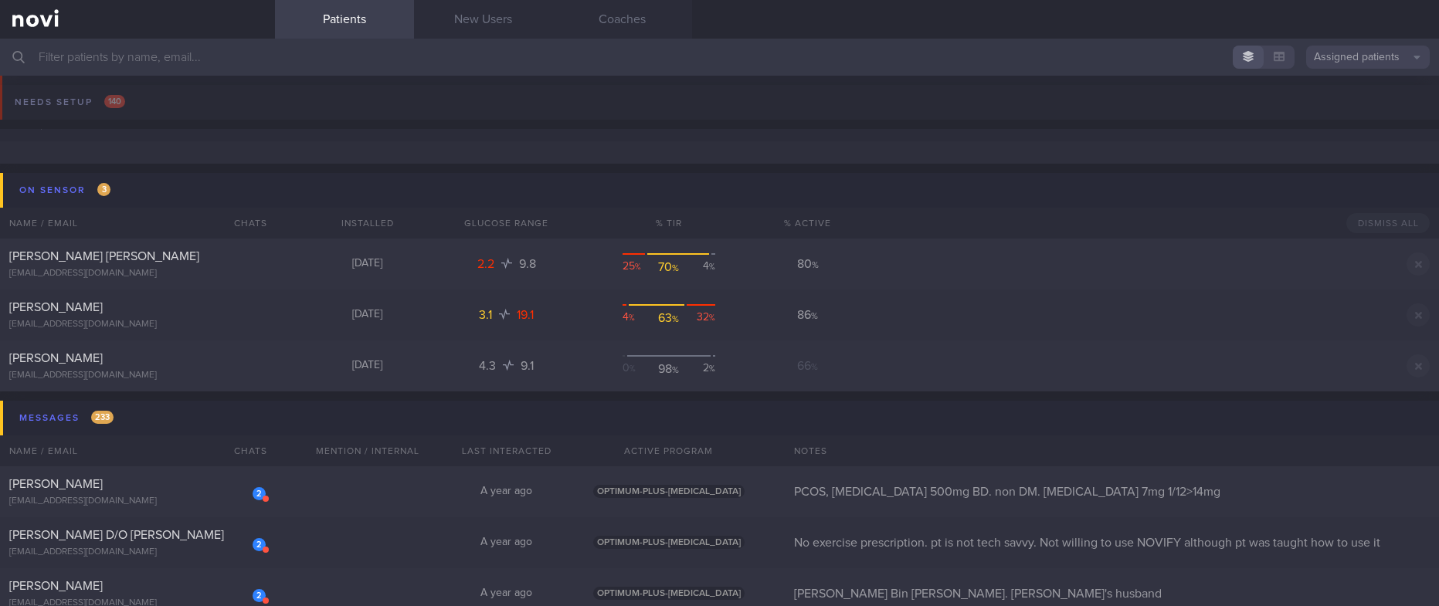
scroll to position [116, 0]
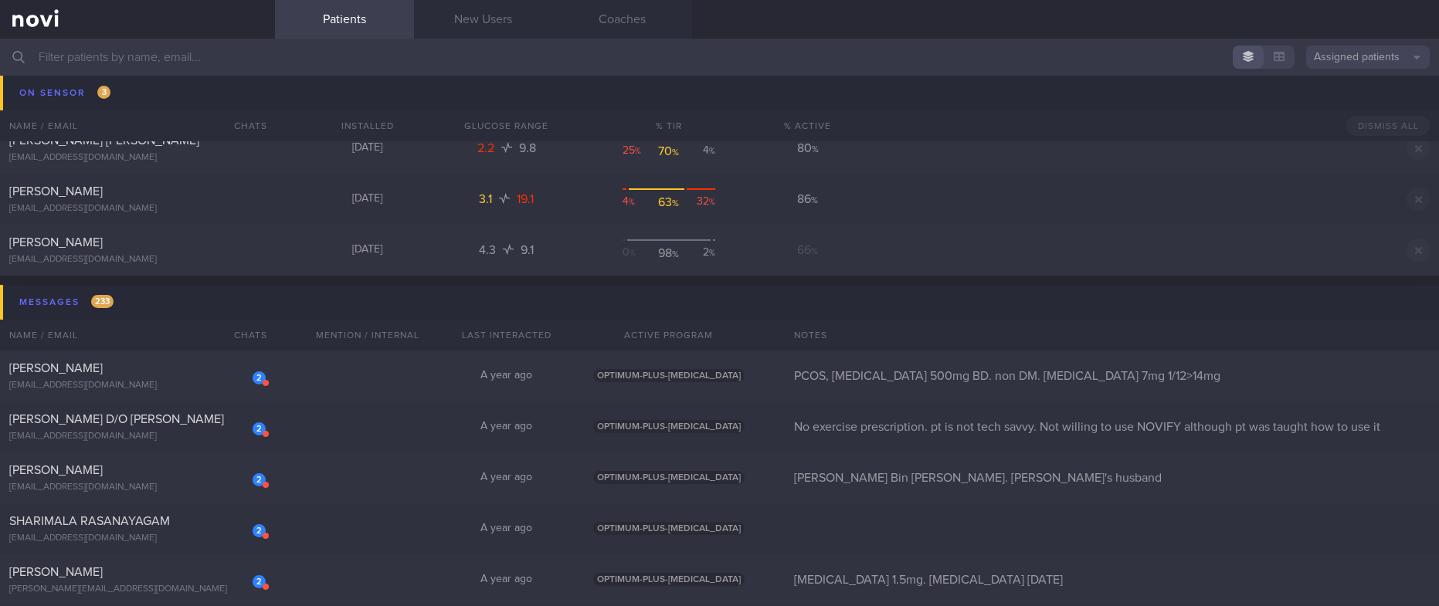
click at [447, 49] on input "text" at bounding box center [719, 57] width 1439 height 37
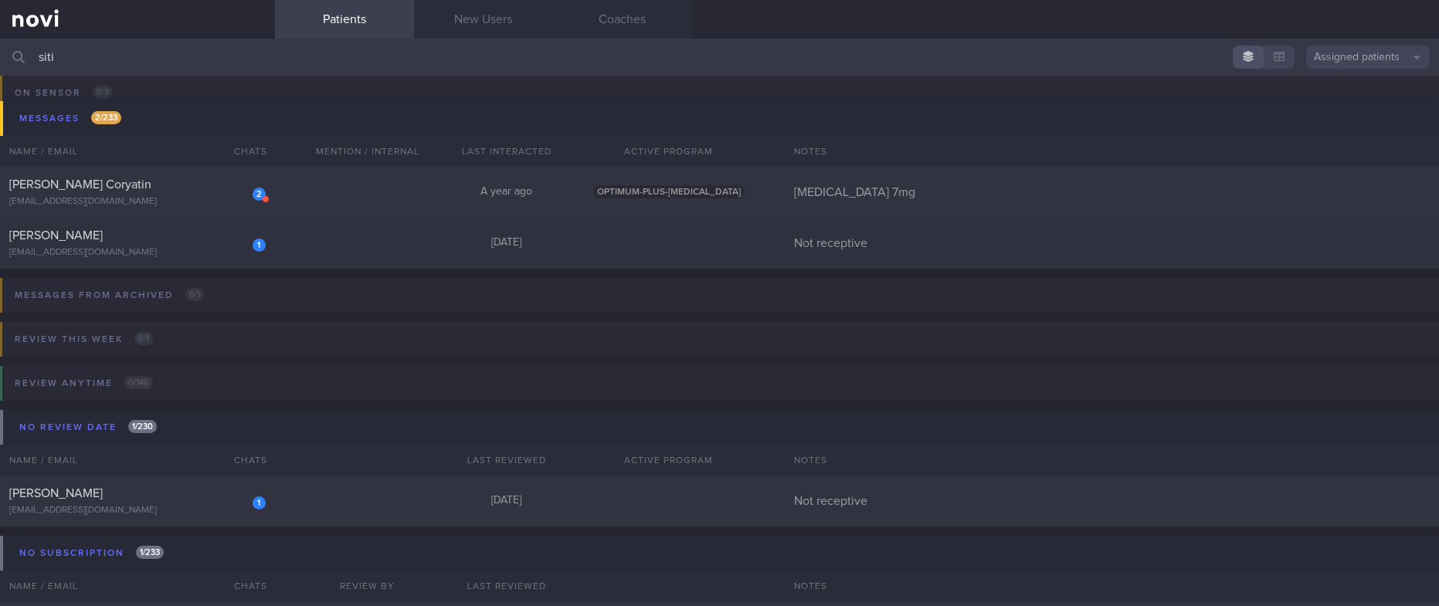
click at [1329, 52] on button "Assigned patients" at bounding box center [1368, 57] width 124 height 23
click at [1359, 132] on button "Archived patients" at bounding box center [1368, 129] width 124 height 23
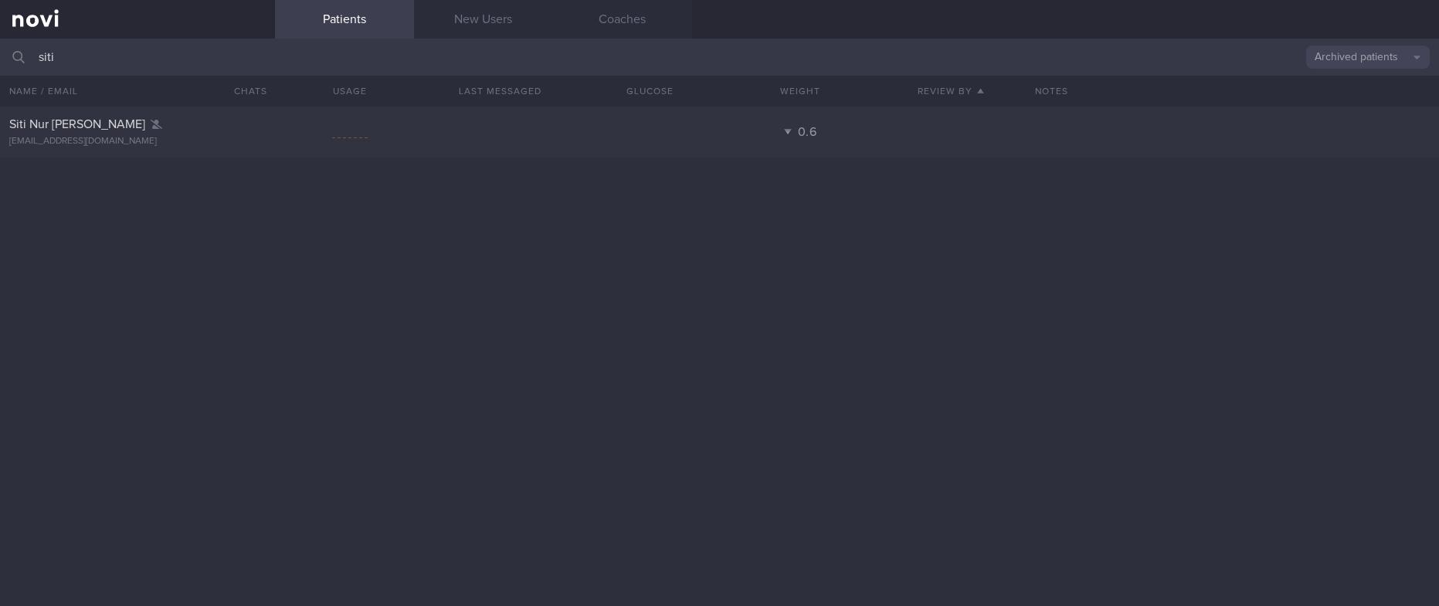
click at [236, 53] on input "siti" at bounding box center [719, 57] width 1439 height 37
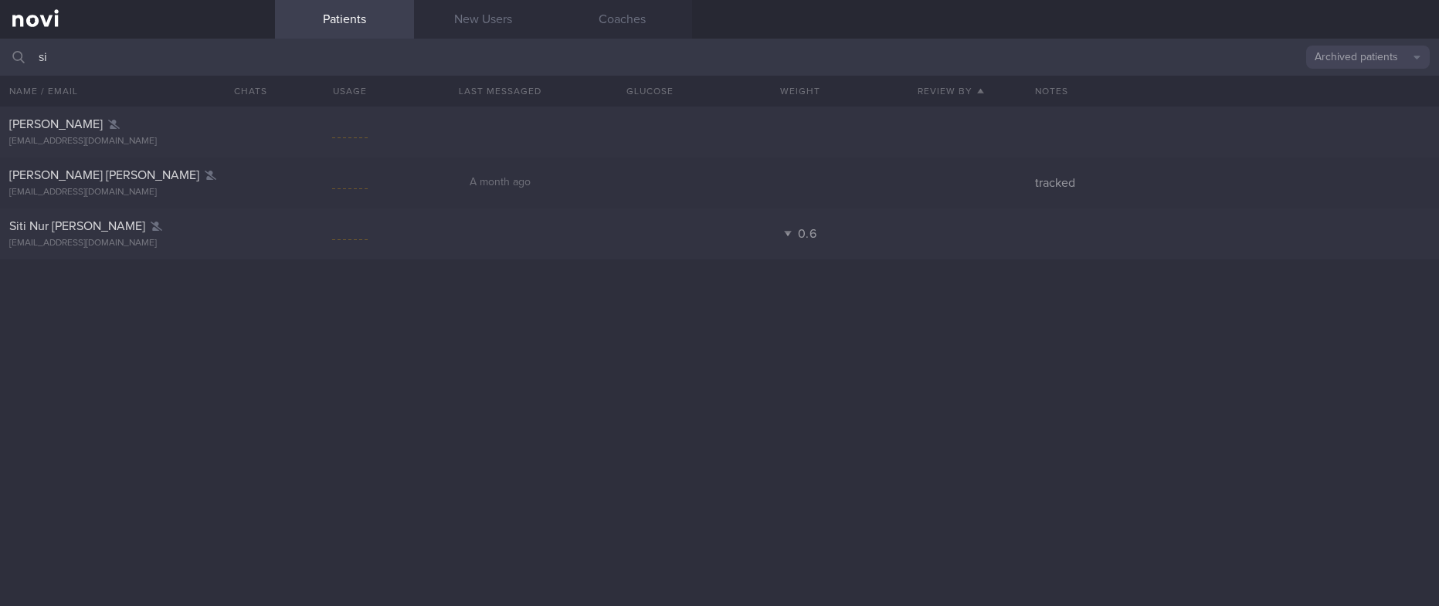
type input "s"
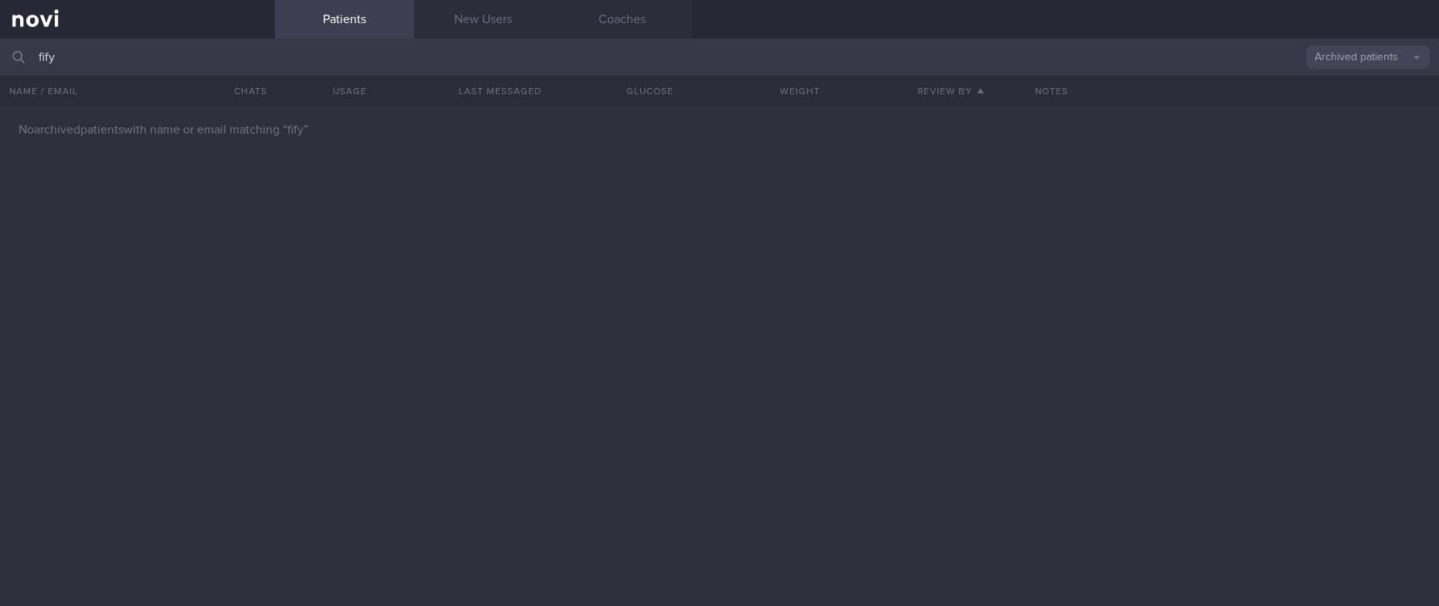
drag, startPoint x: 199, startPoint y: 64, endPoint x: -33, endPoint y: 47, distance: 233.1
click at [0, 47] on html "You are offline! Some functionality will be unavailable Patients New Users Coac…" at bounding box center [719, 303] width 1439 height 606
drag, startPoint x: 341, startPoint y: 45, endPoint x: -33, endPoint y: 53, distance: 373.9
click at [0, 53] on html "You are offline! Some functionality will be unavailable Patients New Users Coac…" at bounding box center [719, 303] width 1439 height 606
type input "latip"
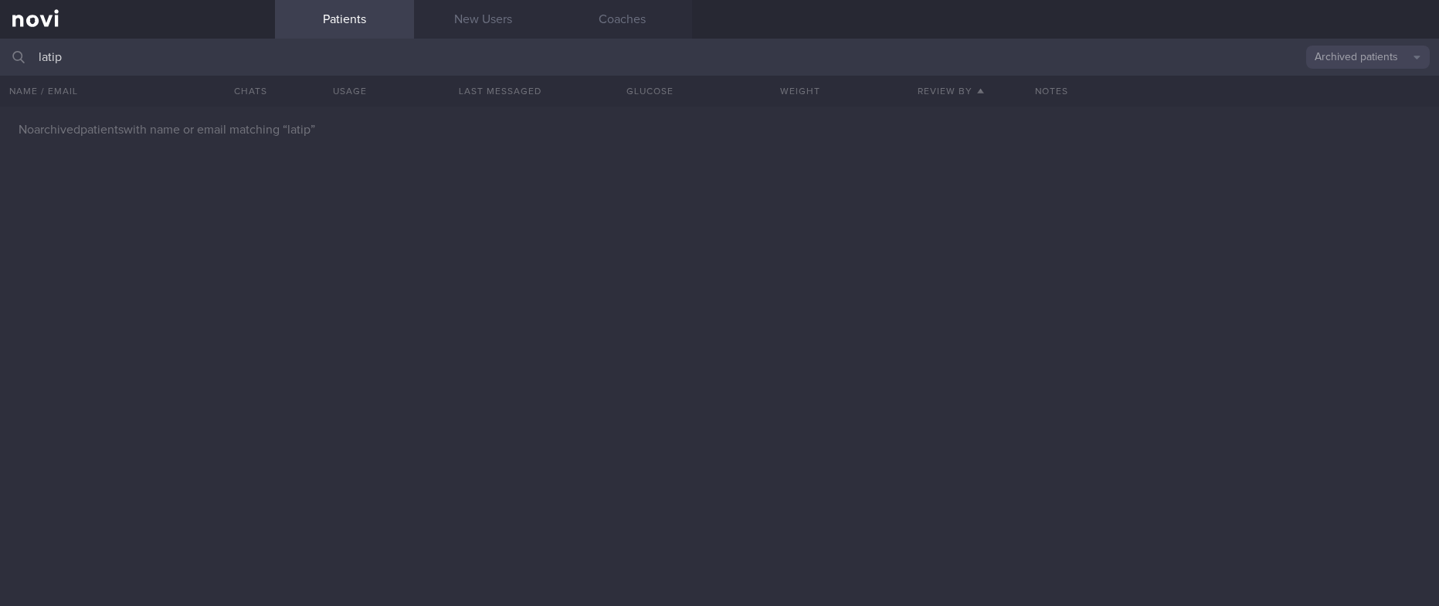
click at [1357, 61] on button "Archived patients" at bounding box center [1368, 57] width 124 height 23
click at [1359, 100] on button "All active patients" at bounding box center [1368, 106] width 124 height 23
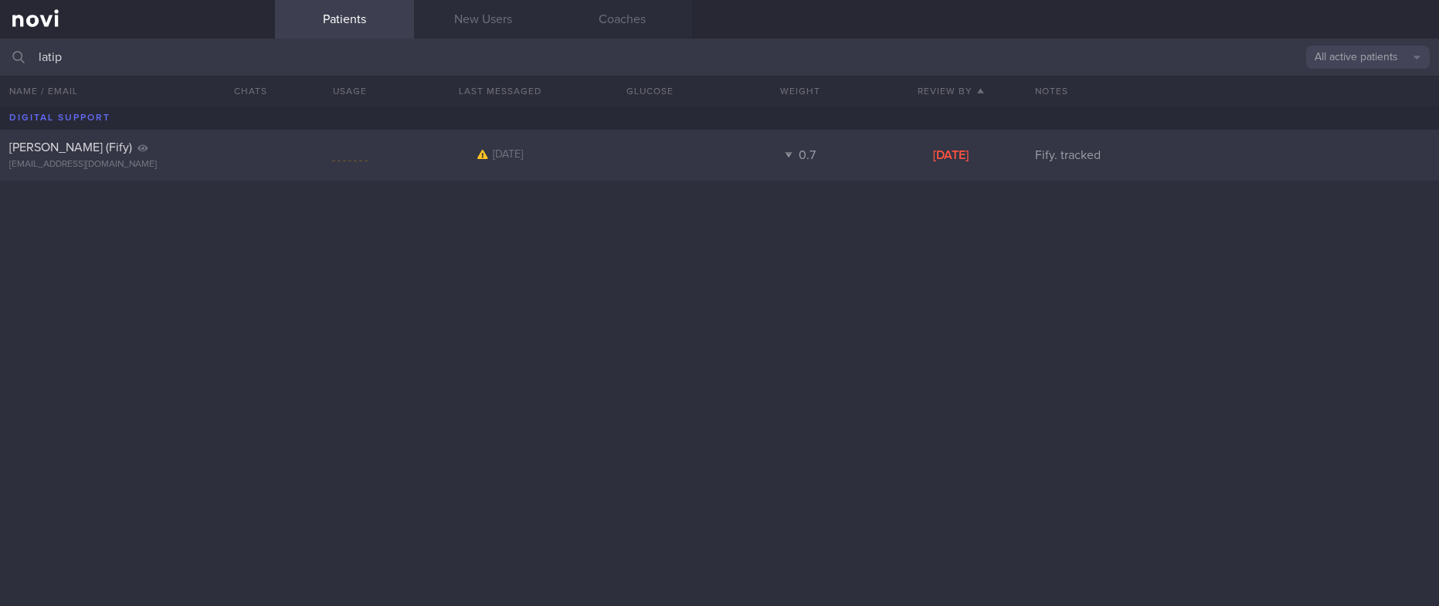
click at [604, 164] on div "[PERSON_NAME] (Fify) [EMAIL_ADDRESS][DOMAIN_NAME] [DATE] 0.7 [DATE] Fify. track…" at bounding box center [719, 155] width 1439 height 51
select select "8"
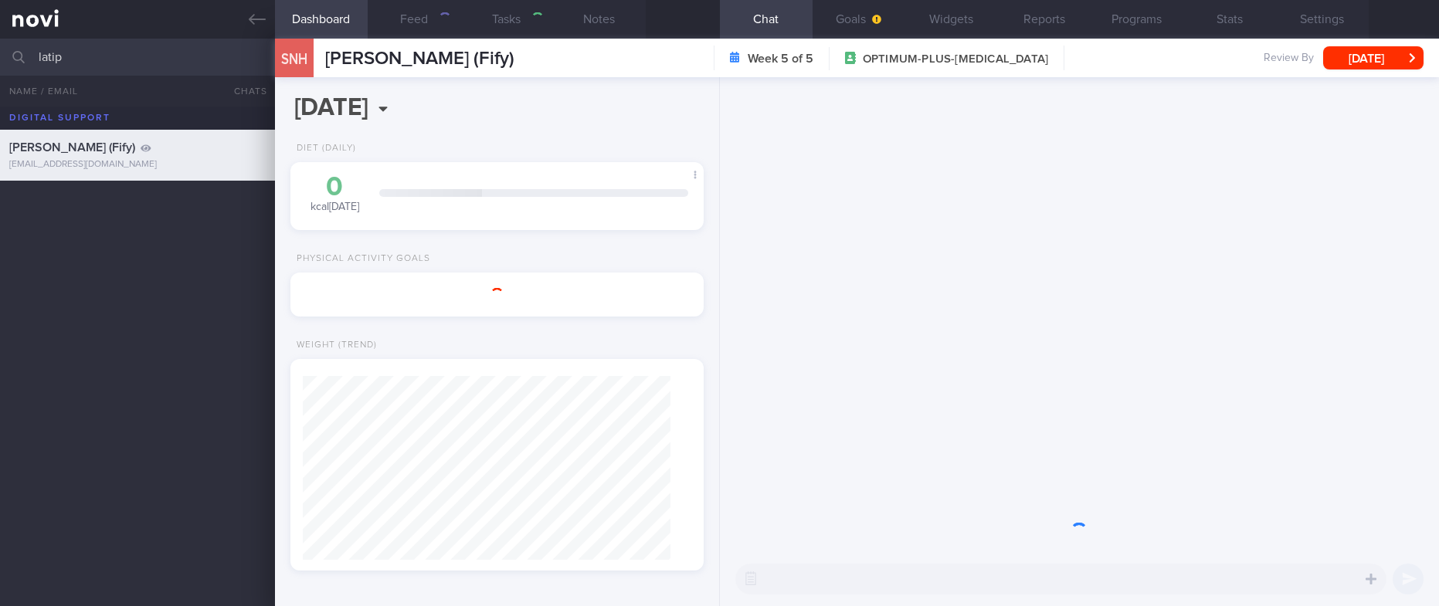
scroll to position [206, 367]
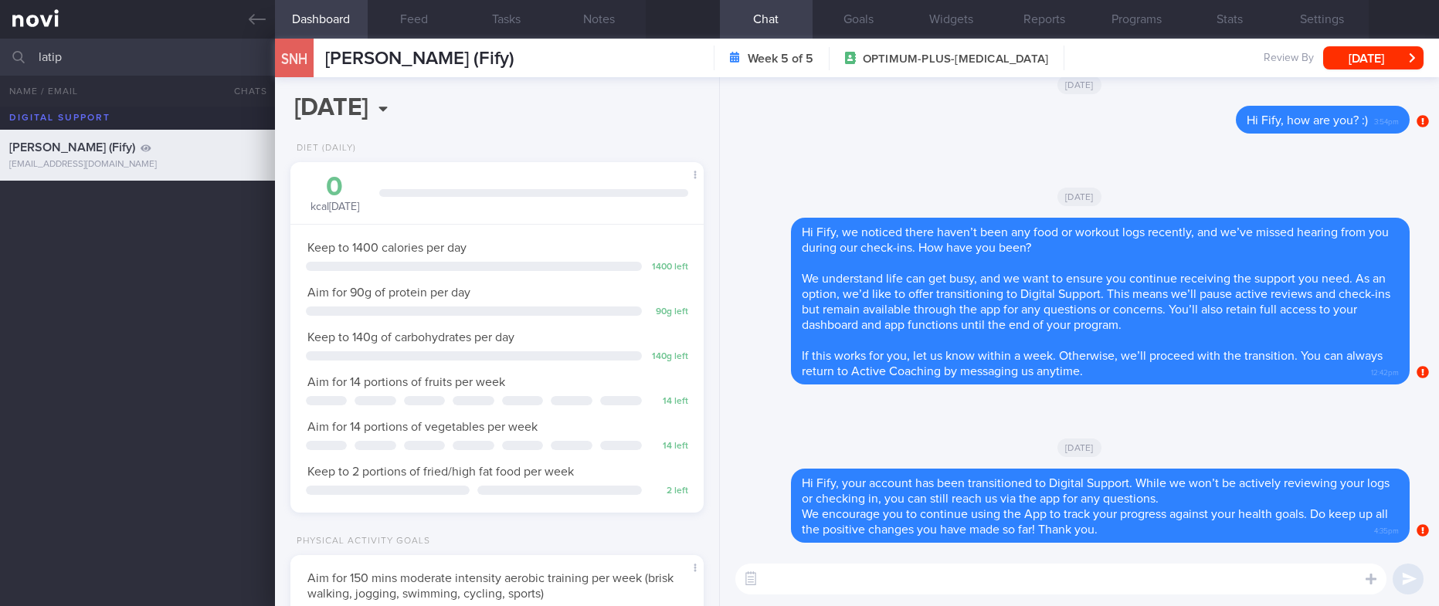
click at [243, 16] on link at bounding box center [137, 19] width 275 height 39
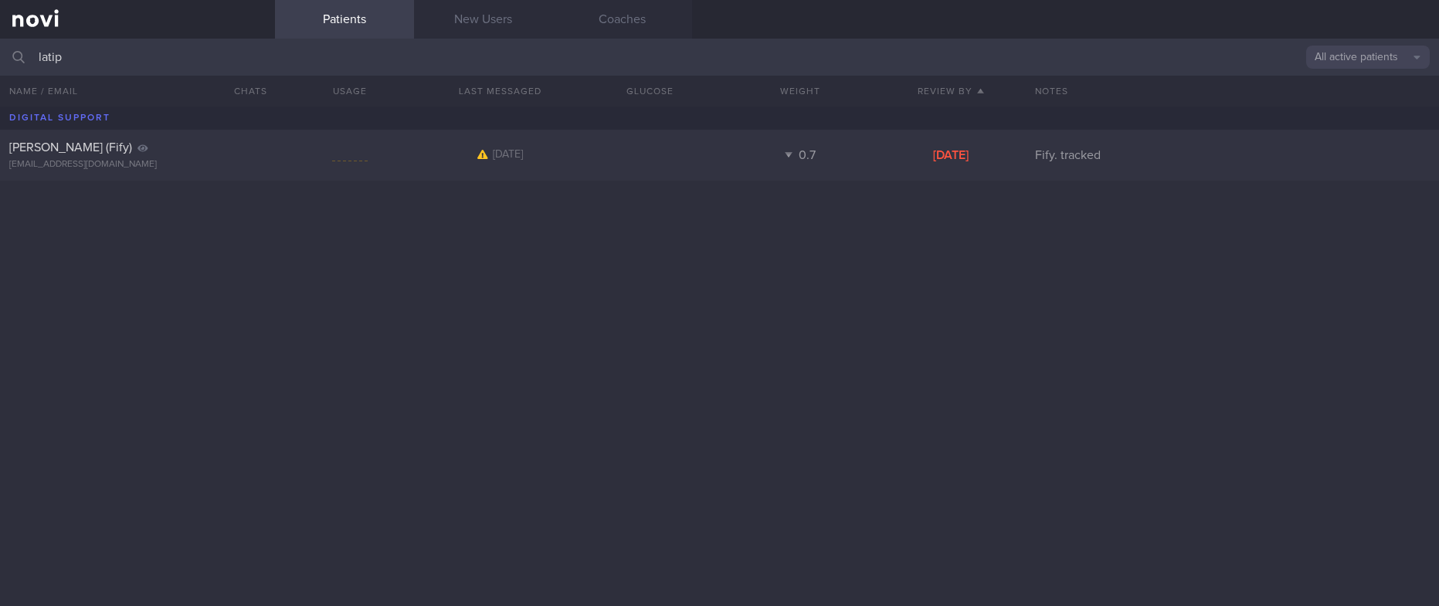
click at [1360, 53] on button "All active patients" at bounding box center [1368, 57] width 124 height 23
drag, startPoint x: 977, startPoint y: 405, endPoint x: 1116, endPoint y: 220, distance: 231.1
click at [981, 395] on div "[PERSON_NAME] (Fify) [EMAIL_ADDRESS][DOMAIN_NAME] [DATE] 0.7 [DATE] Fify. track…" at bounding box center [719, 357] width 1439 height 500
click at [1159, 165] on div "[PERSON_NAME] (Fify) [EMAIL_ADDRESS][DOMAIN_NAME] [DATE] 0.7 [DATE] Fify. track…" at bounding box center [719, 155] width 1439 height 51
select select "8"
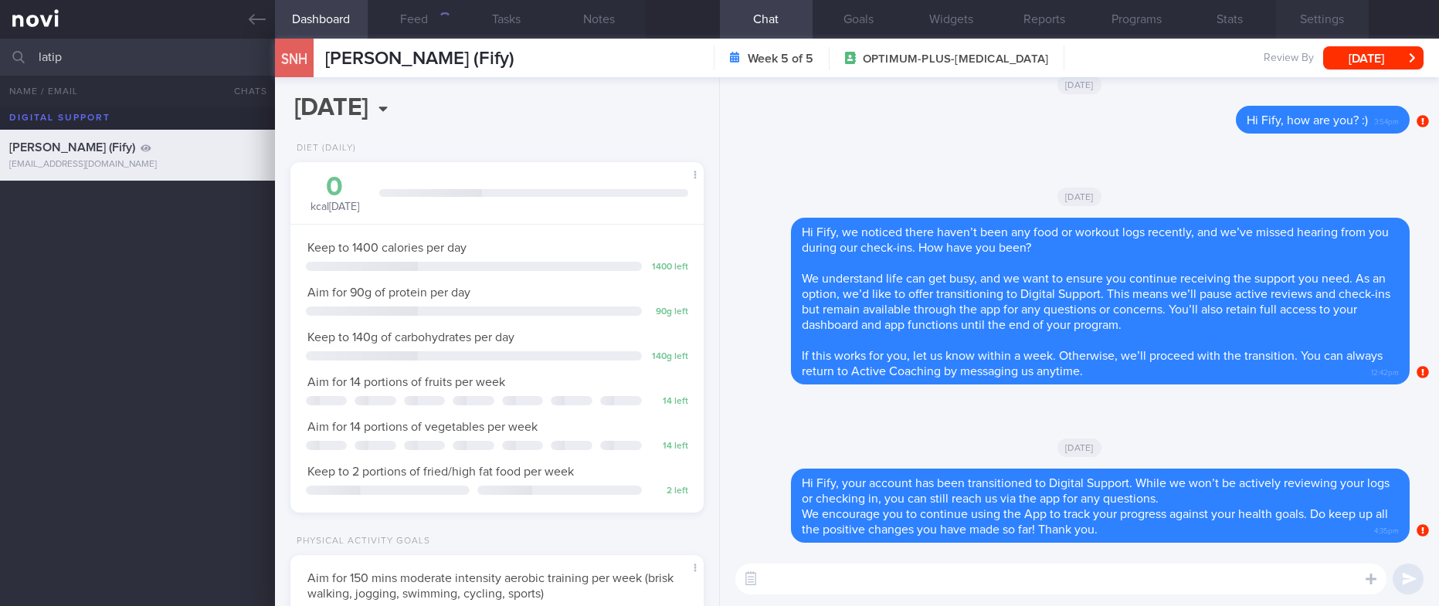
scroll to position [205, 367]
click at [1352, 8] on button "Settings" at bounding box center [1322, 19] width 93 height 39
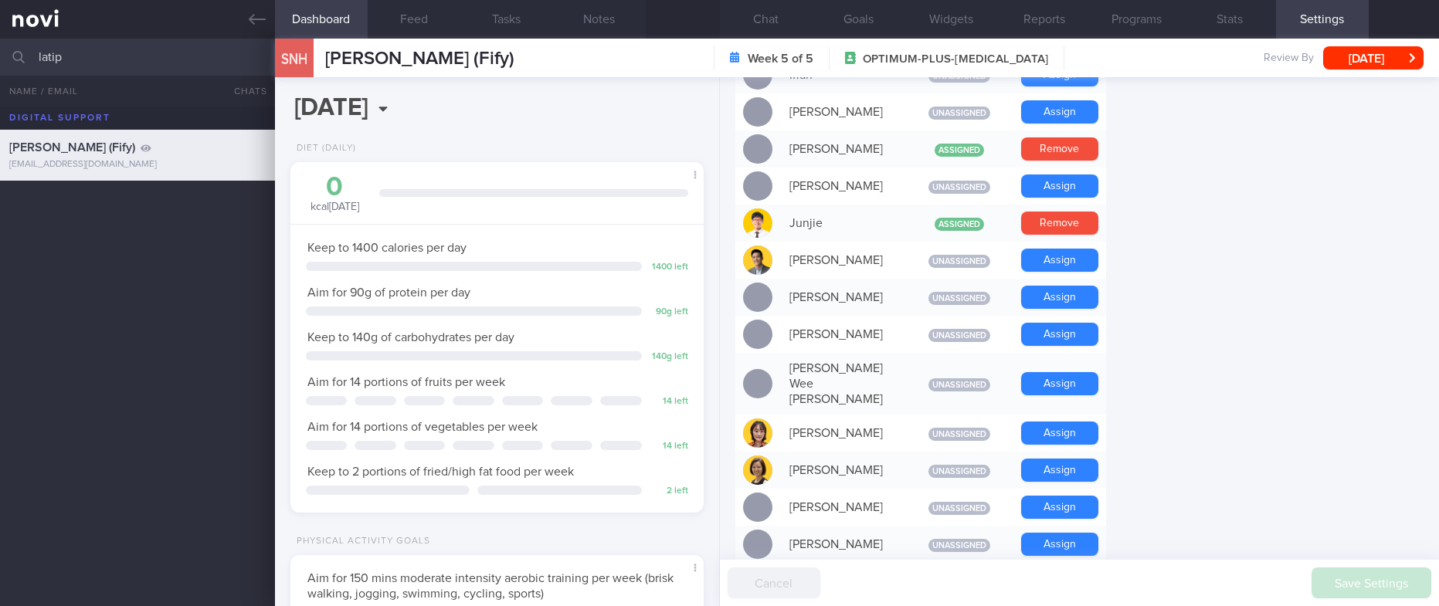
scroll to position [695, 0]
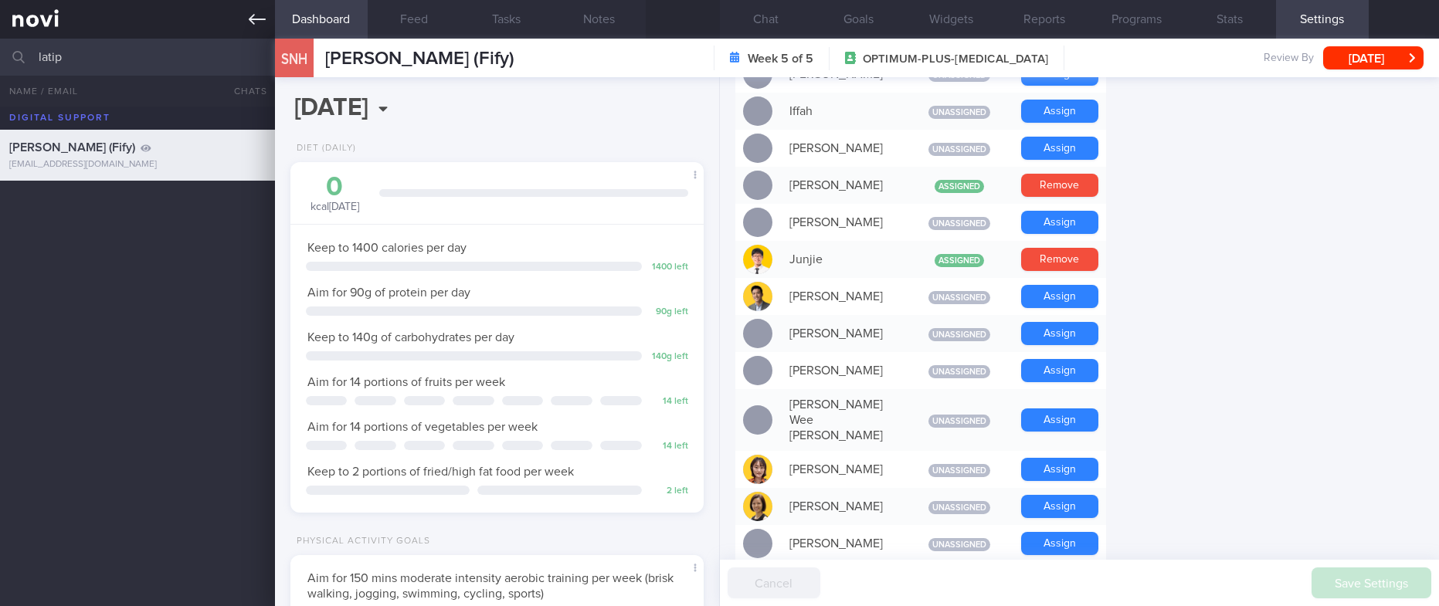
click at [258, 9] on link at bounding box center [137, 19] width 275 height 39
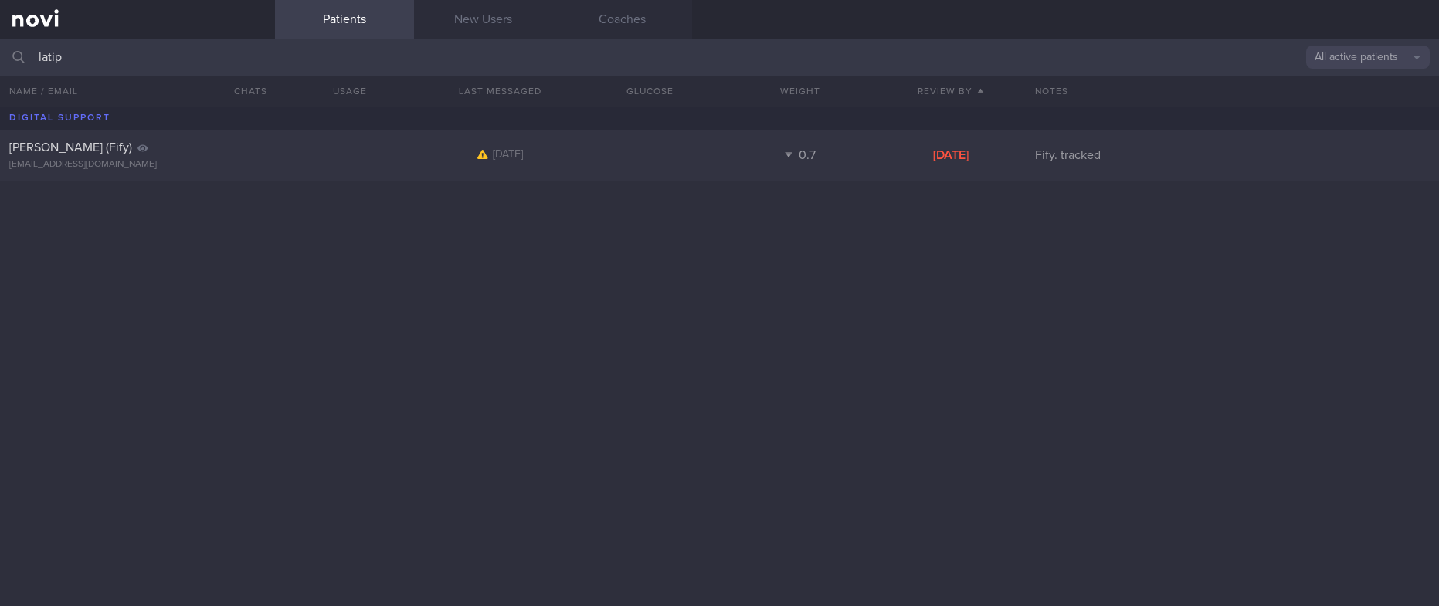
click at [1385, 61] on button "All active patients" at bounding box center [1368, 57] width 124 height 23
click at [1386, 77] on button "Assigned patients" at bounding box center [1368, 83] width 124 height 23
drag, startPoint x: 246, startPoint y: 46, endPoint x: -33, endPoint y: 49, distance: 279.6
click at [0, 49] on html "You are offline! Some functionality will be unavailable Patients New Users Coac…" at bounding box center [719, 303] width 1439 height 606
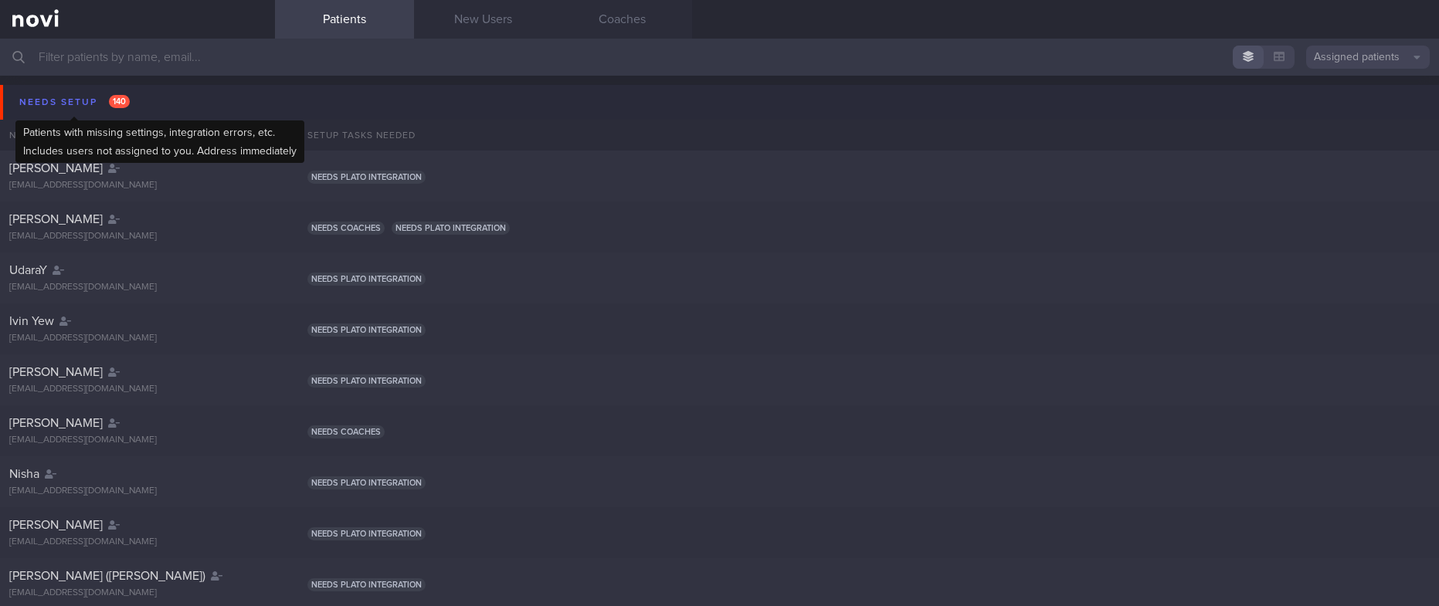
click at [112, 104] on span "140" at bounding box center [119, 101] width 21 height 13
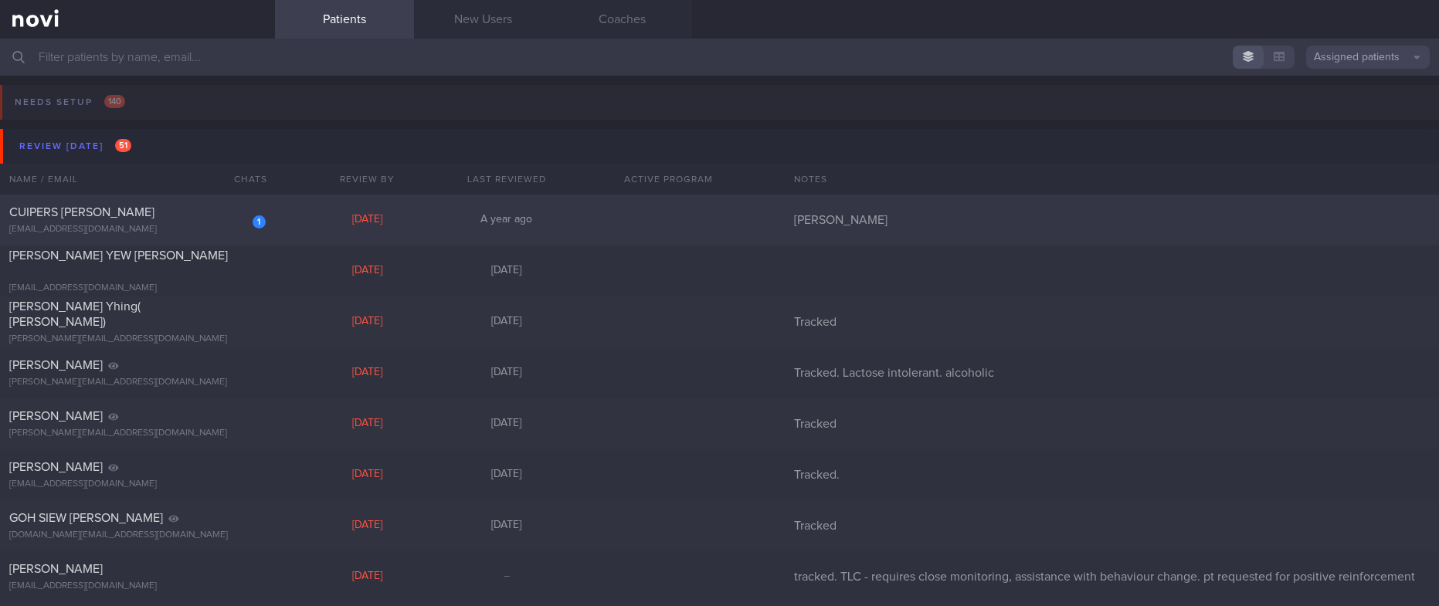
click at [370, 224] on div "[DATE]" at bounding box center [367, 220] width 139 height 14
select select "9"
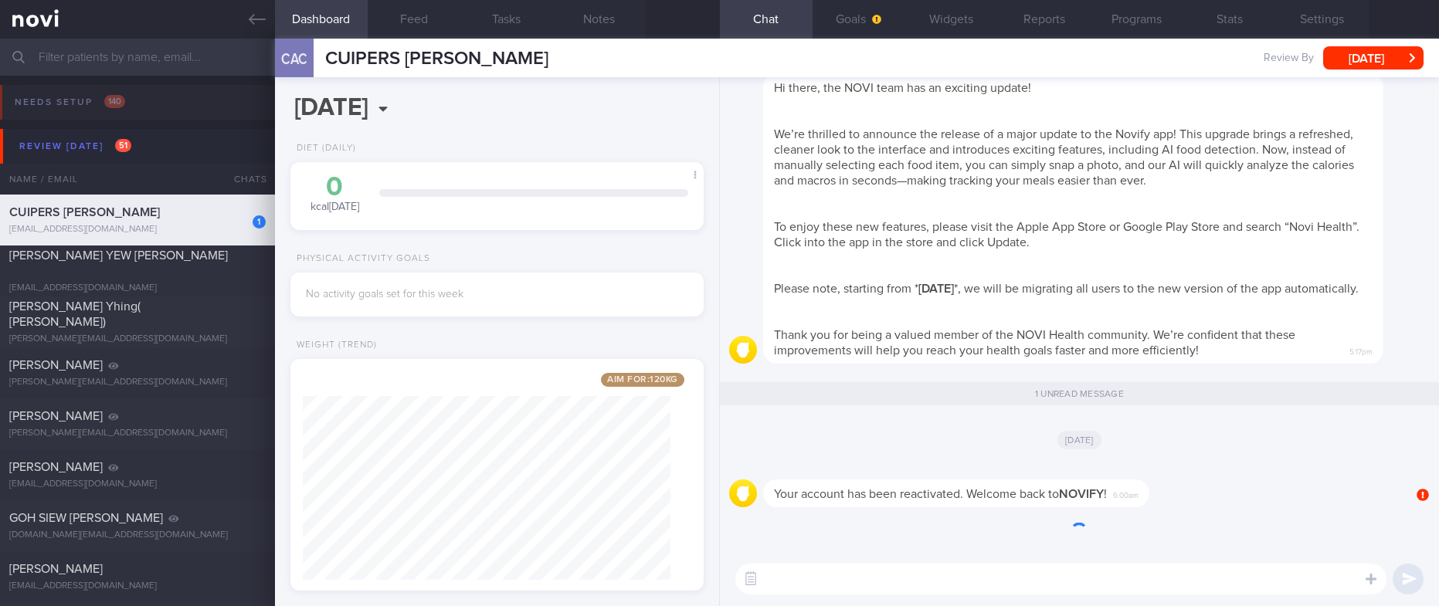
scroll to position [206, 367]
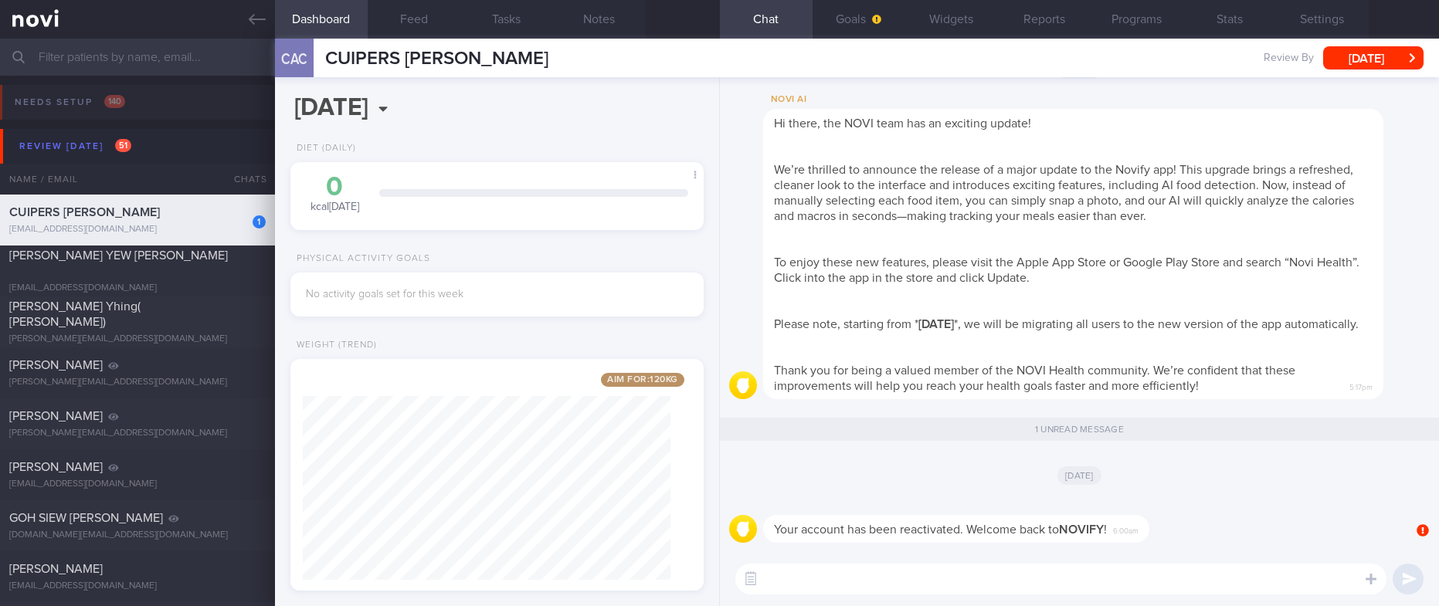
drag, startPoint x: 596, startPoint y: 54, endPoint x: 307, endPoint y: 59, distance: 288.1
click at [307, 59] on div "CAC CUIPERS [PERSON_NAME] CUIPERS [PERSON_NAME] [PERSON_NAME][EMAIL_ADDRESS][DO…" at bounding box center [857, 58] width 1164 height 39
copy div "CUIPERS [PERSON_NAME]"
click at [1330, 12] on button "Settings" at bounding box center [1322, 19] width 93 height 39
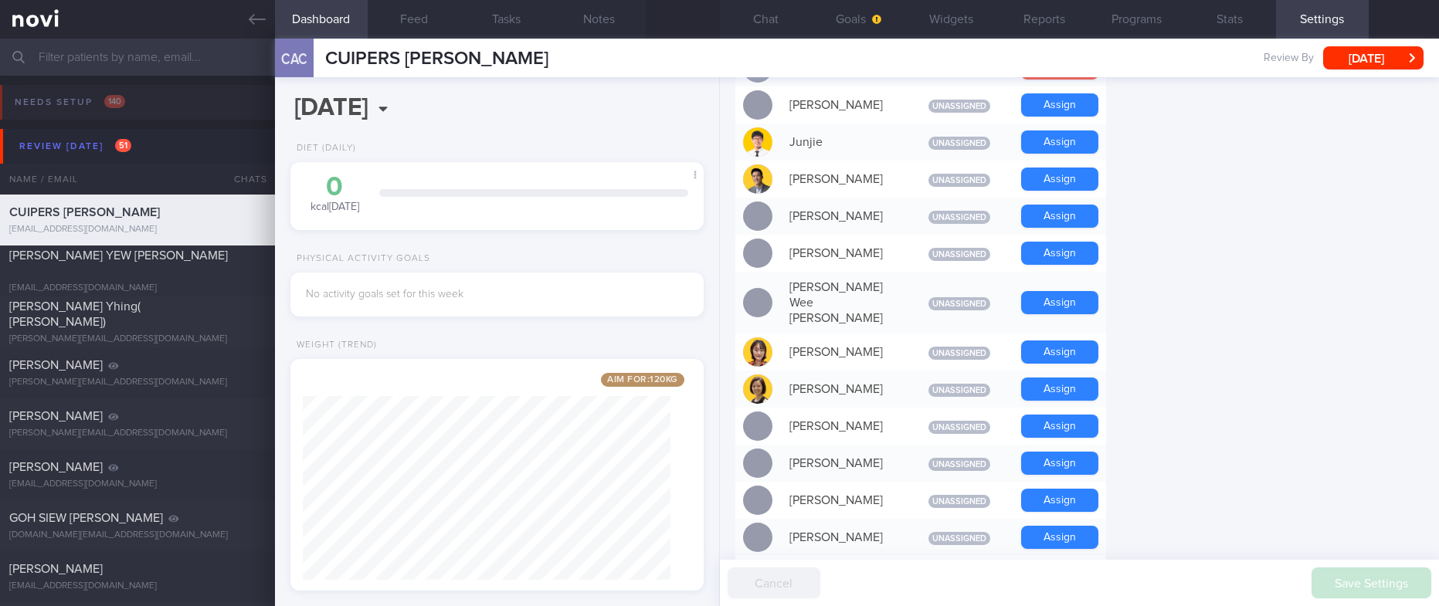
scroll to position [1426, 0]
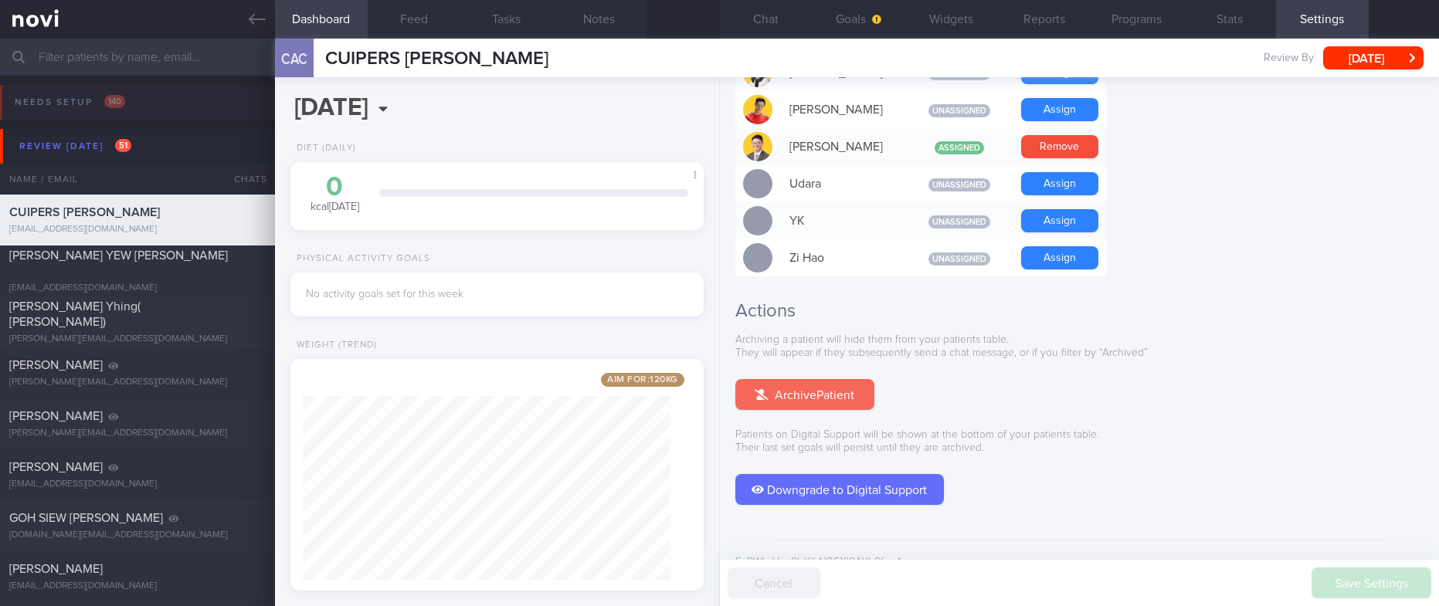
click at [841, 379] on button "Archive Patient" at bounding box center [804, 394] width 139 height 31
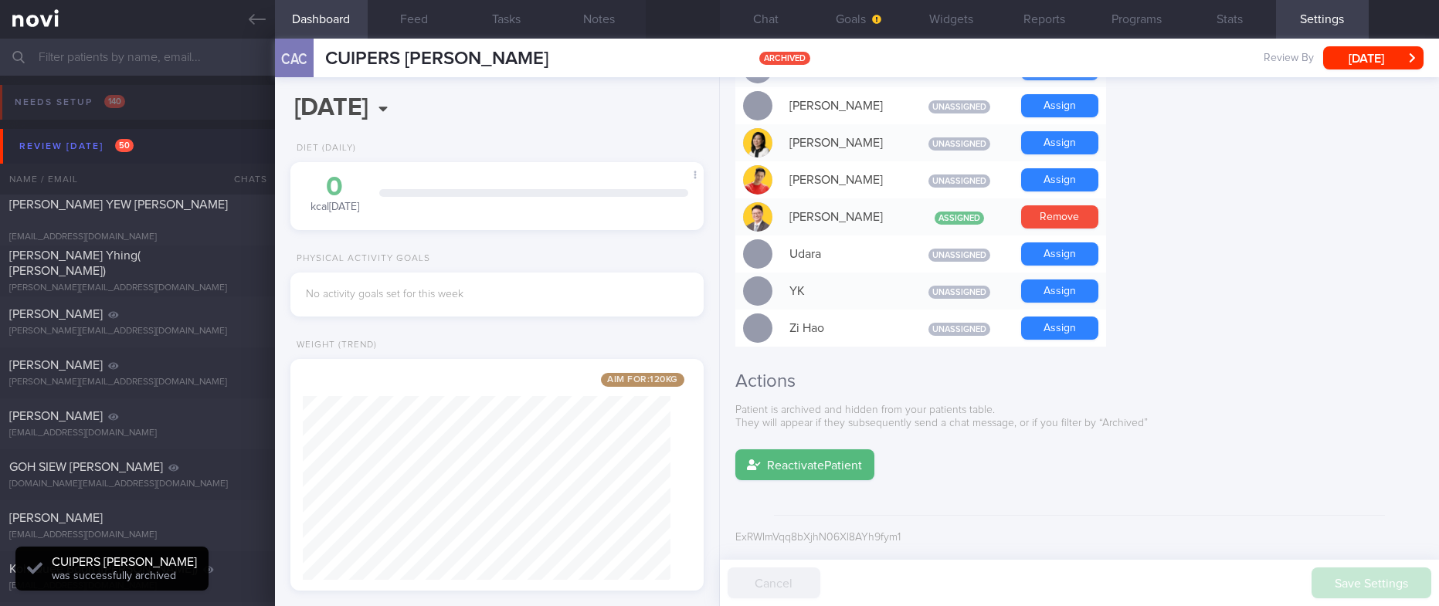
scroll to position [1331, 0]
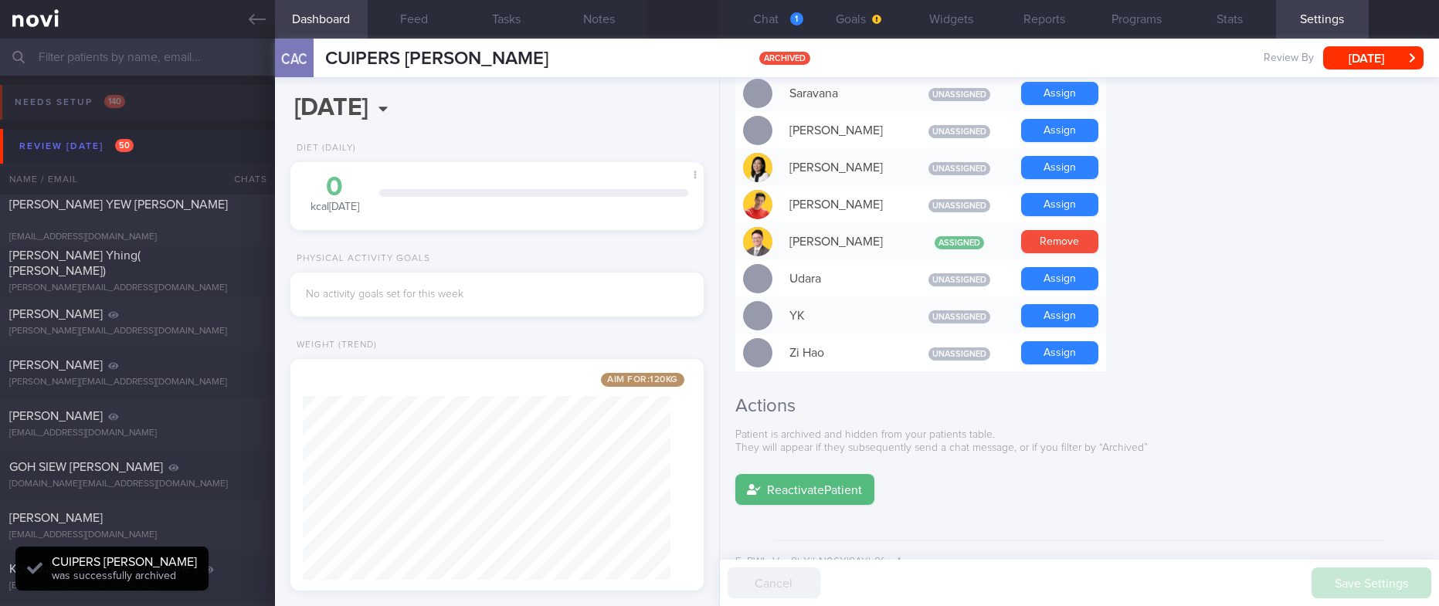
drag, startPoint x: 246, startPoint y: 21, endPoint x: 290, endPoint y: 44, distance: 49.8
click at [246, 21] on link at bounding box center [137, 19] width 275 height 39
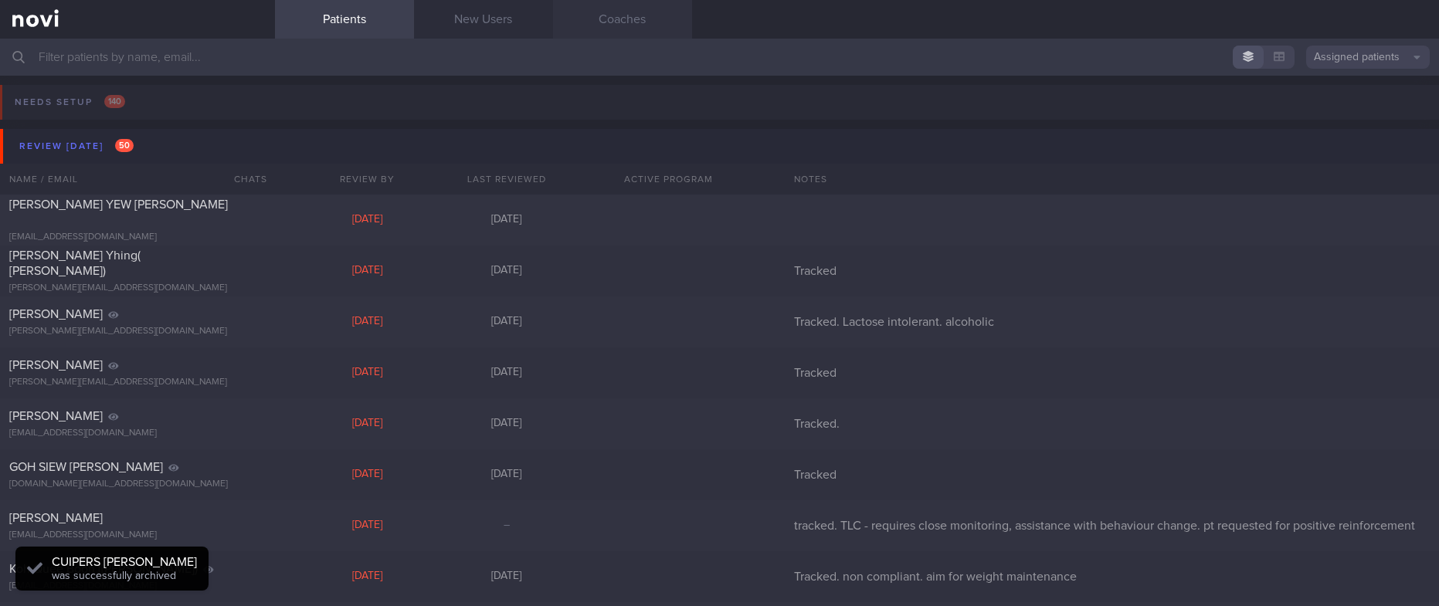
click at [630, 35] on link "Coaches" at bounding box center [622, 19] width 139 height 39
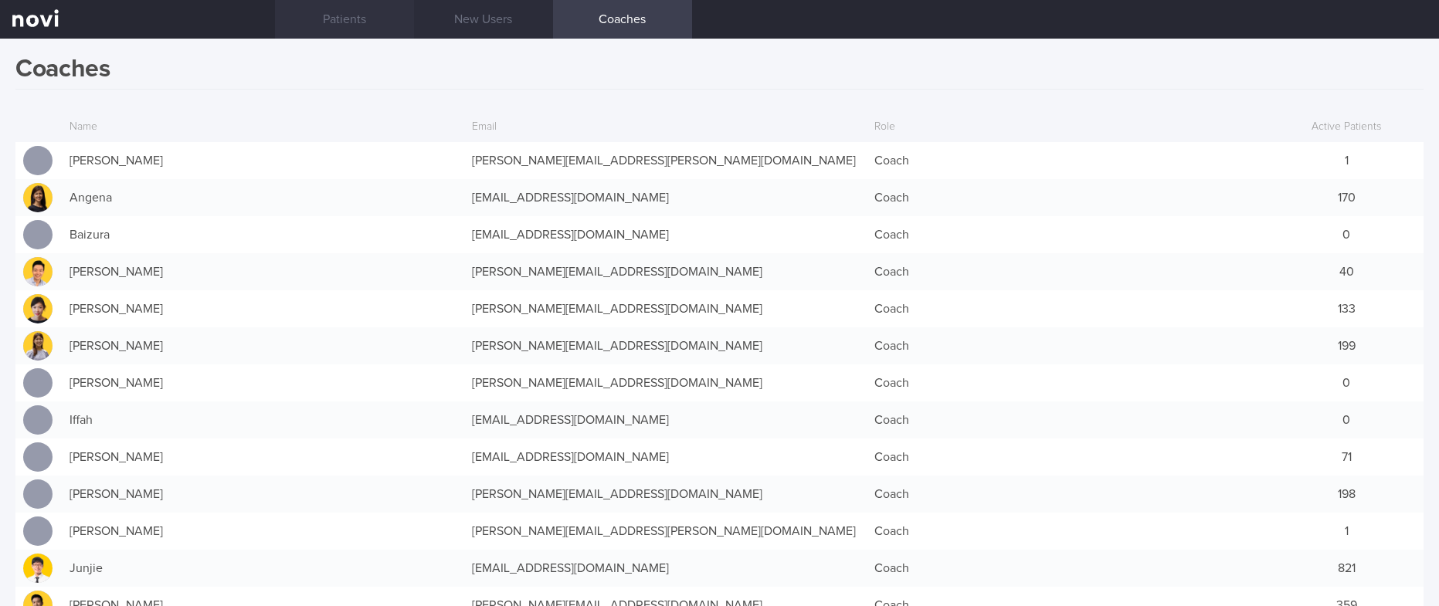
click at [354, 19] on link "Patients" at bounding box center [344, 19] width 139 height 39
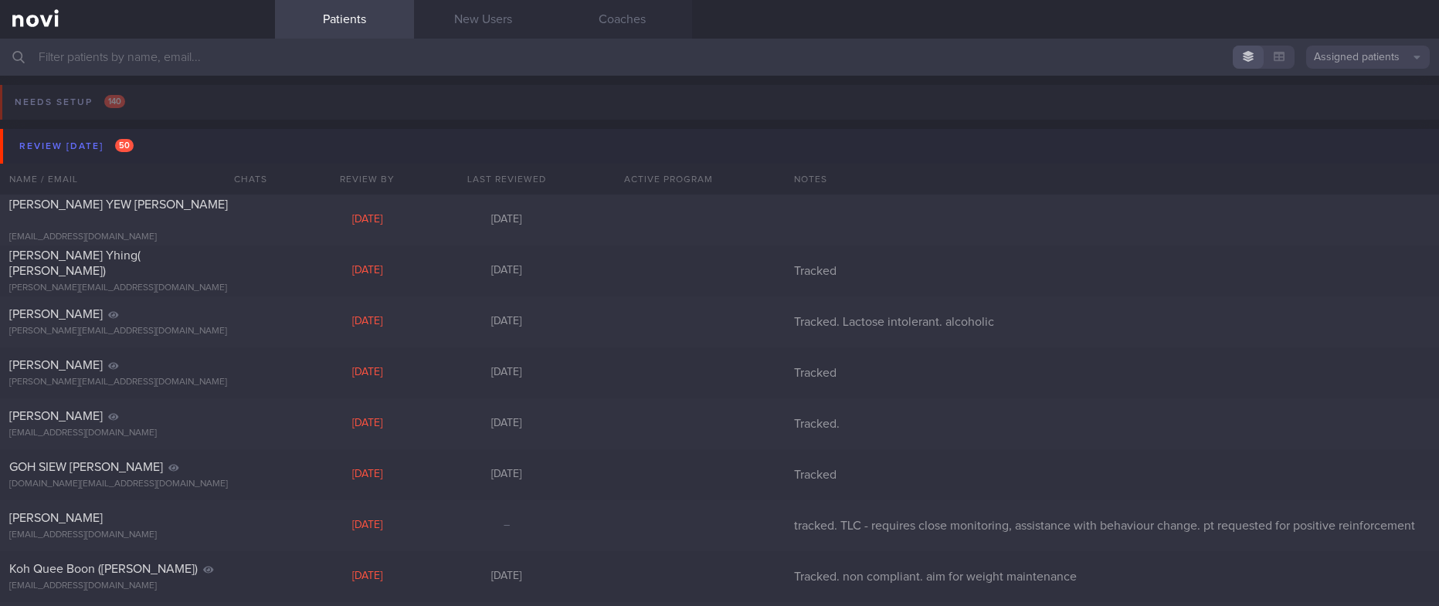
click at [171, 149] on button "Review [DATE] 50" at bounding box center [722, 146] width 1444 height 35
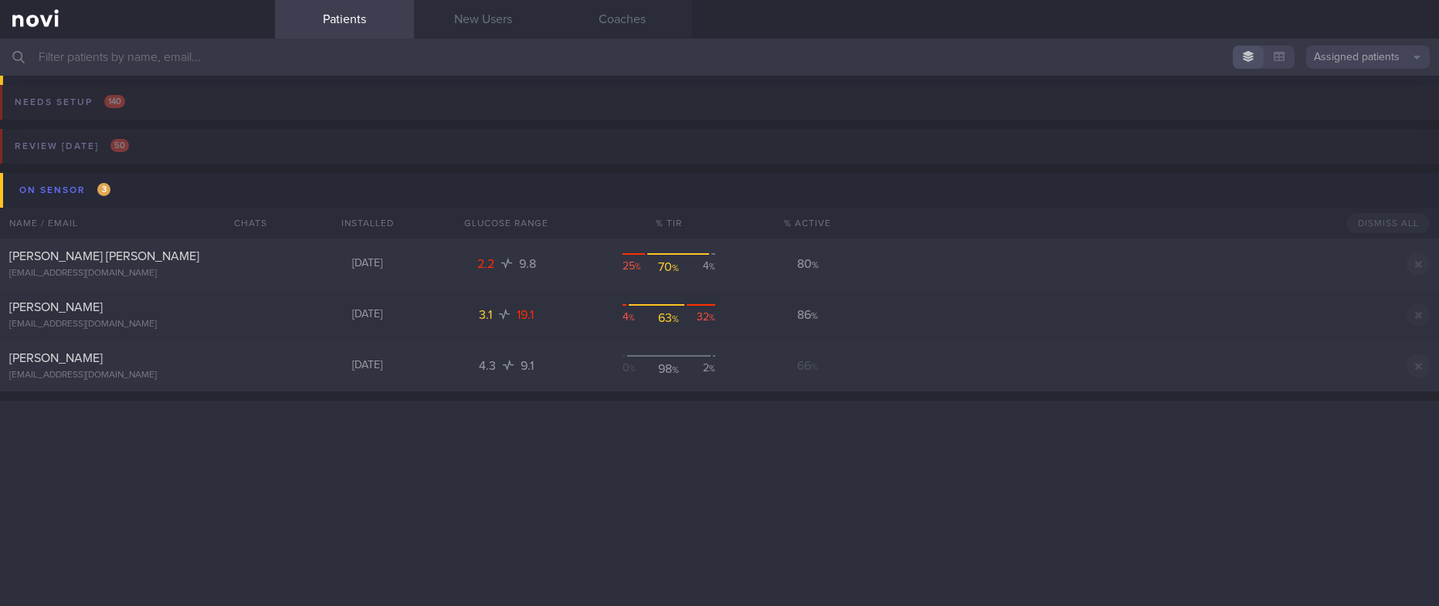
scroll to position [1159, 0]
